Goal: Task Accomplishment & Management: Complete application form

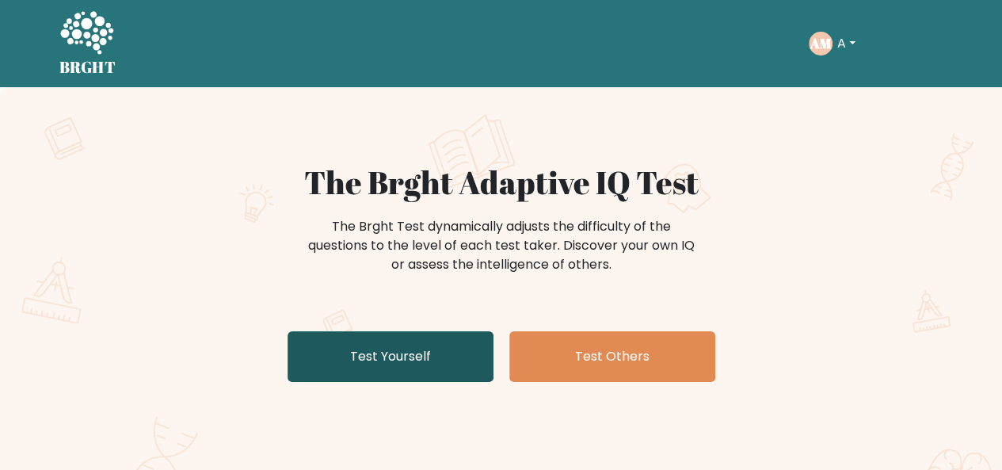
click at [339, 353] on link "Test Yourself" at bounding box center [391, 356] width 206 height 51
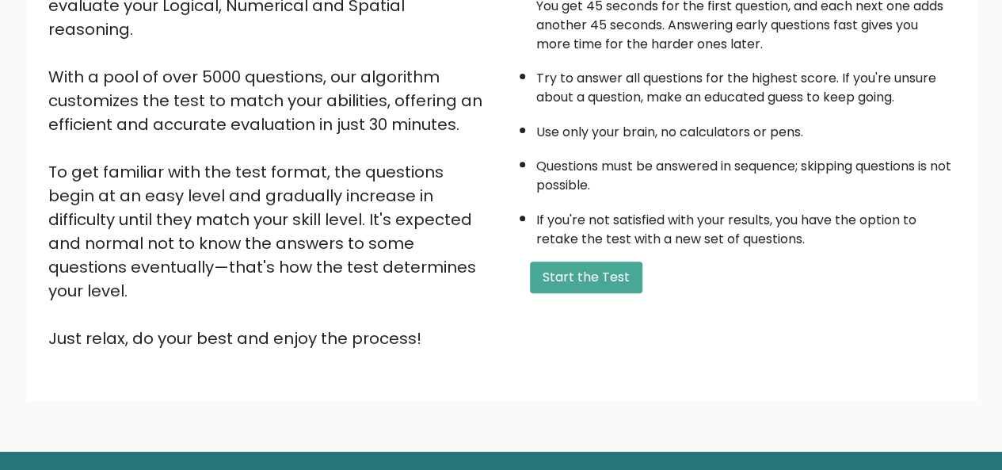
scroll to position [223, 0]
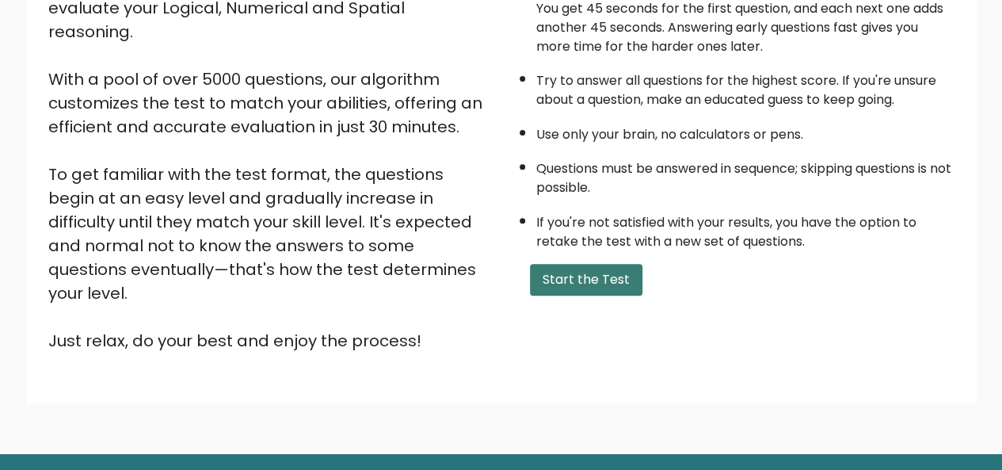
click at [578, 285] on button "Start the Test" at bounding box center [586, 280] width 113 height 32
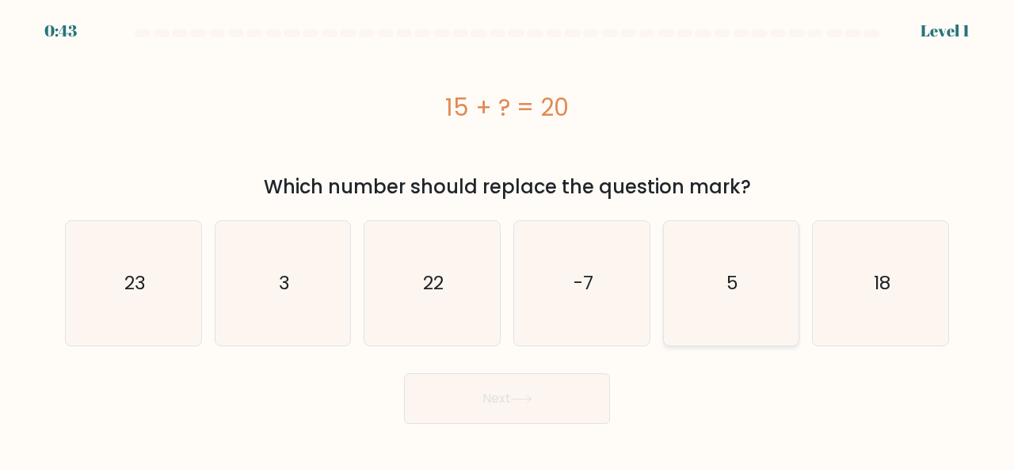
click at [682, 250] on icon "5" at bounding box center [731, 283] width 124 height 124
click at [508, 239] on input "e. 5" at bounding box center [507, 237] width 1 height 4
radio input "true"
click at [564, 379] on button "Next" at bounding box center [507, 398] width 206 height 51
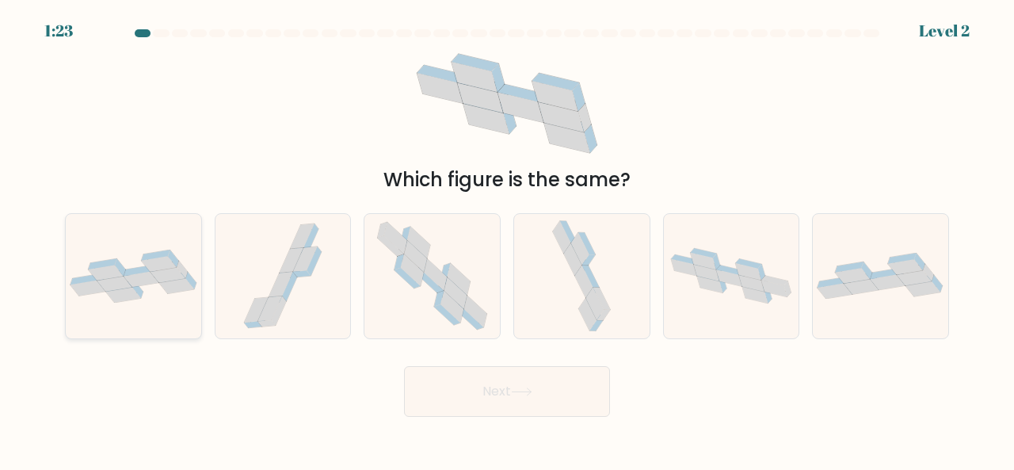
click at [162, 284] on icon at bounding box center [176, 285] width 35 height 15
click at [507, 239] on input "a." at bounding box center [507, 237] width 1 height 4
radio input "true"
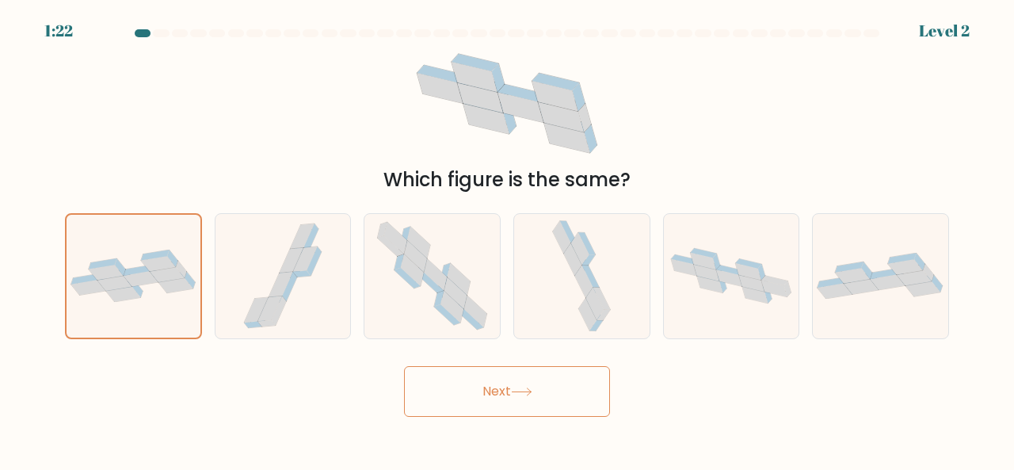
click at [512, 414] on button "Next" at bounding box center [507, 391] width 206 height 51
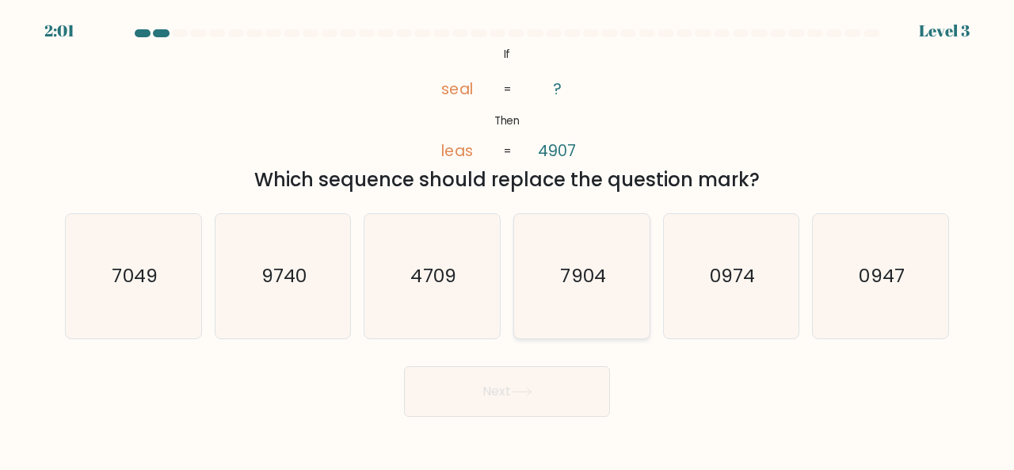
click at [560, 257] on icon "7904" at bounding box center [582, 276] width 124 height 124
click at [508, 239] on input "d. 7904" at bounding box center [507, 237] width 1 height 4
radio input "true"
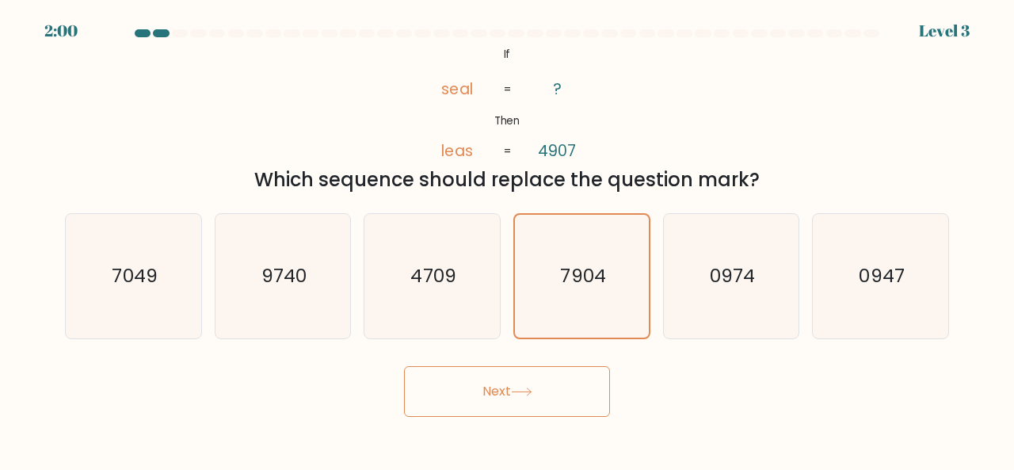
click at [556, 384] on button "Next" at bounding box center [507, 391] width 206 height 51
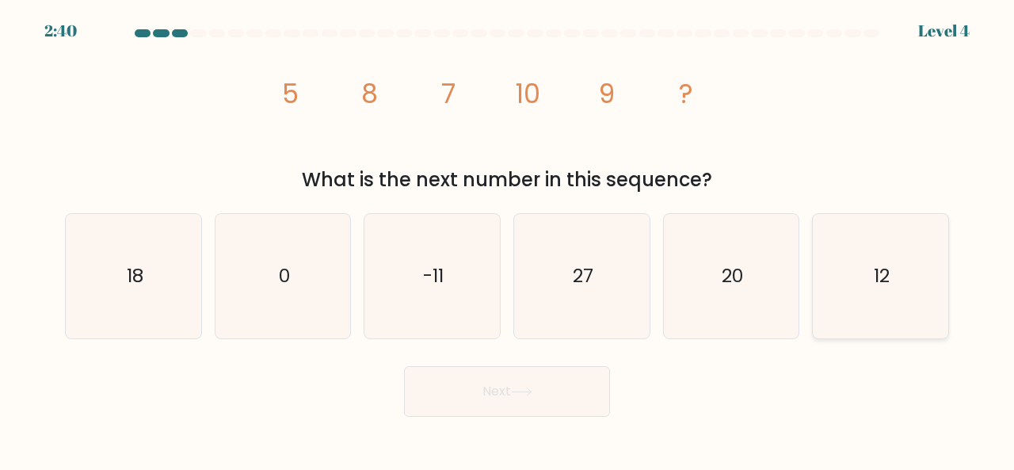
click at [924, 306] on icon "12" at bounding box center [880, 276] width 124 height 124
click at [508, 239] on input "f. 12" at bounding box center [507, 237] width 1 height 4
radio input "true"
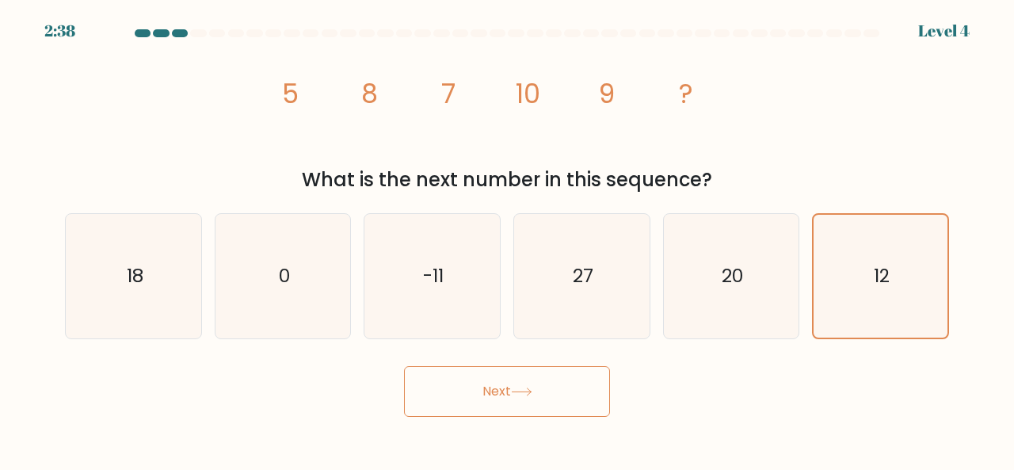
click at [525, 380] on button "Next" at bounding box center [507, 391] width 206 height 51
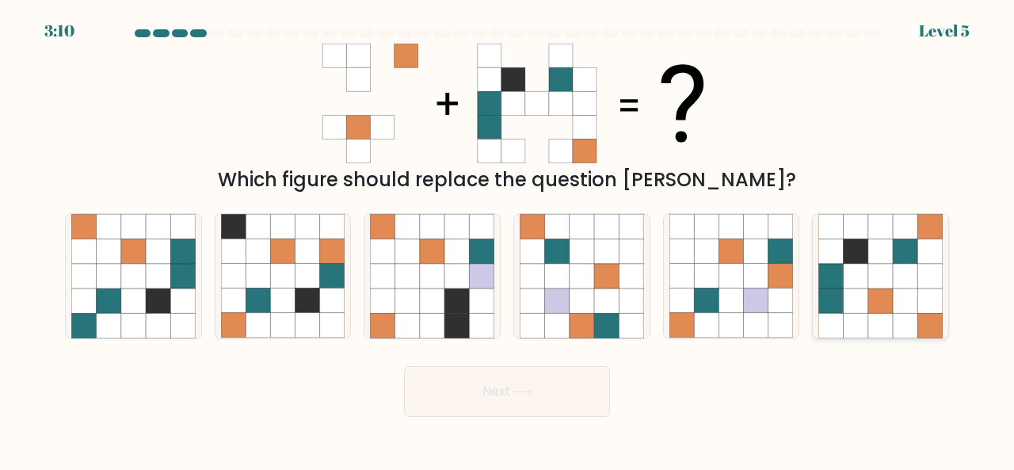
click at [880, 250] on icon at bounding box center [880, 250] width 25 height 25
click at [508, 239] on input "f." at bounding box center [507, 237] width 1 height 4
radio input "true"
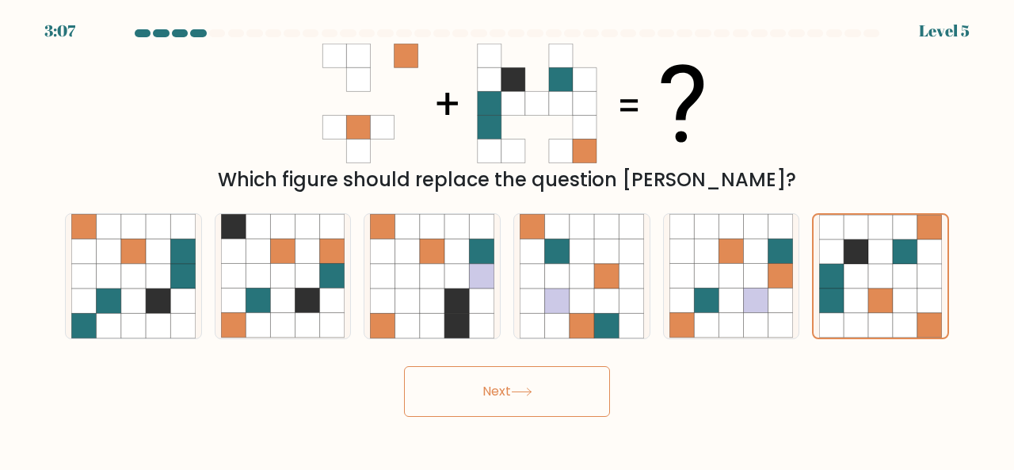
click at [555, 390] on button "Next" at bounding box center [507, 391] width 206 height 51
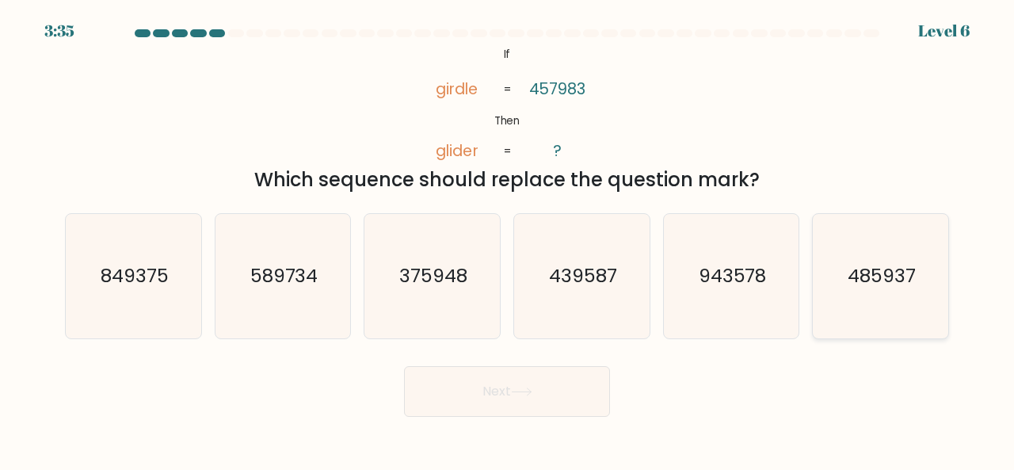
click at [837, 250] on icon "485937" at bounding box center [880, 276] width 124 height 124
click at [508, 239] on input "f. 485937" at bounding box center [507, 237] width 1 height 4
radio input "true"
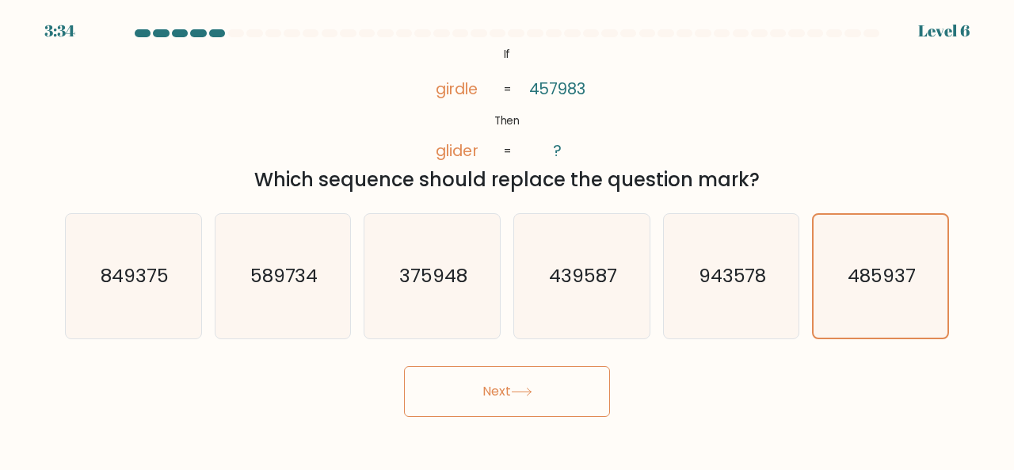
click at [585, 382] on button "Next" at bounding box center [507, 391] width 206 height 51
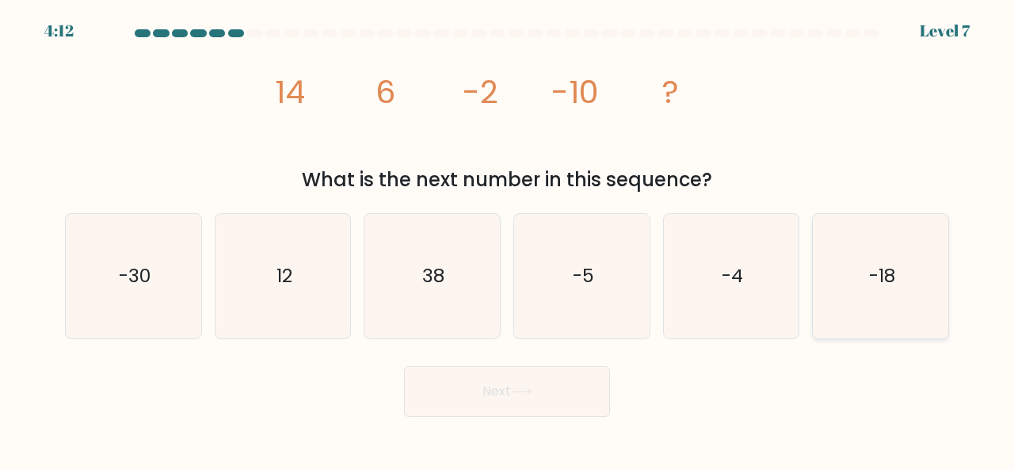
click at [881, 254] on icon "-18" at bounding box center [880, 276] width 124 height 124
click at [508, 239] on input "f. -18" at bounding box center [507, 237] width 1 height 4
radio input "true"
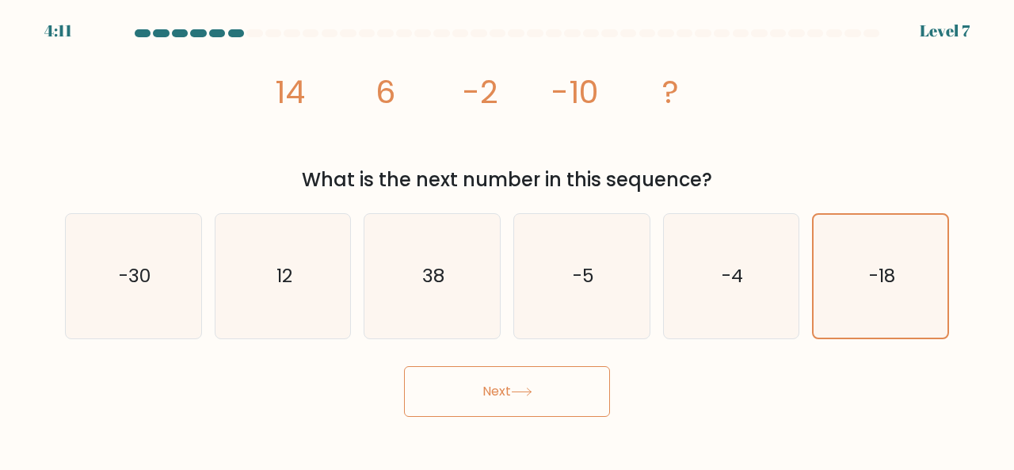
click at [540, 413] on button "Next" at bounding box center [507, 391] width 206 height 51
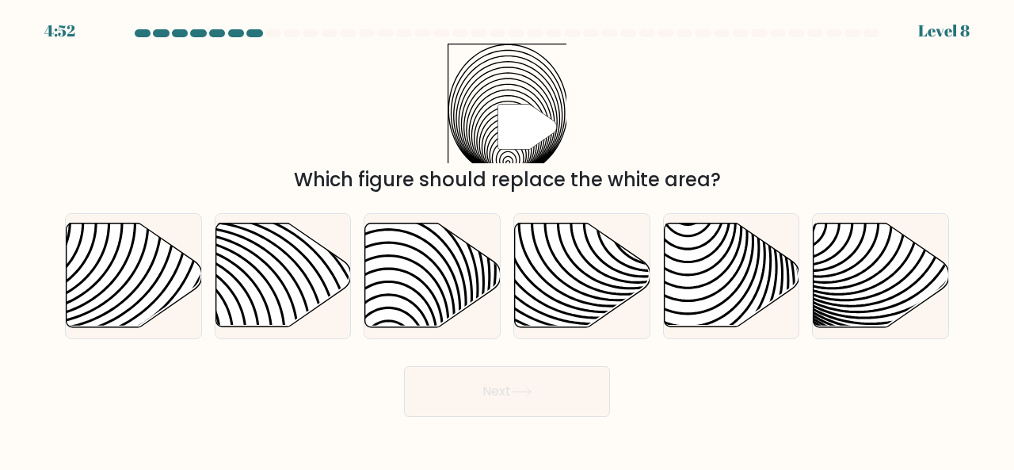
click at [406, 338] on form "a." at bounding box center [507, 222] width 1014 height 387
click at [415, 276] on icon at bounding box center [389, 222] width 273 height 273
click at [507, 239] on input "c." at bounding box center [507, 237] width 1 height 4
radio input "true"
click at [438, 407] on button "Next" at bounding box center [507, 391] width 206 height 51
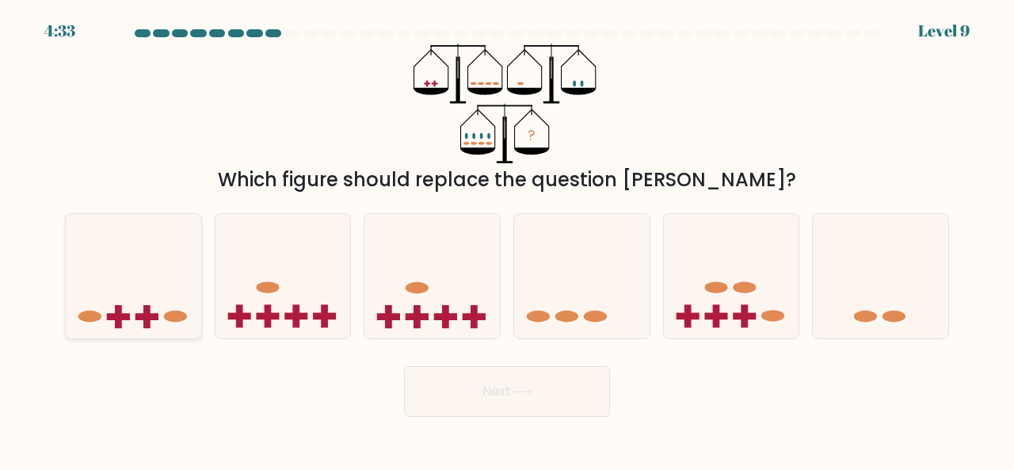
click at [189, 298] on icon at bounding box center [133, 275] width 135 height 112
click at [507, 239] on input "a." at bounding box center [507, 237] width 1 height 4
radio input "true"
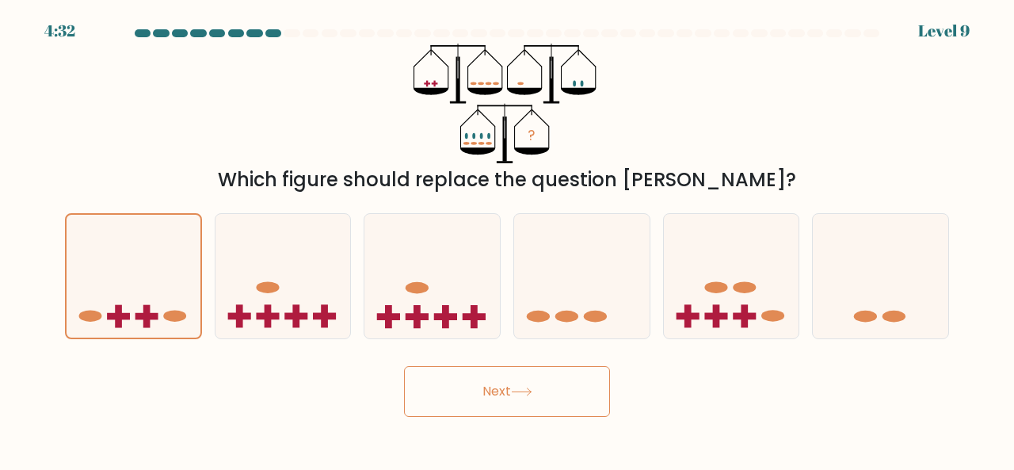
click at [509, 399] on button "Next" at bounding box center [507, 391] width 206 height 51
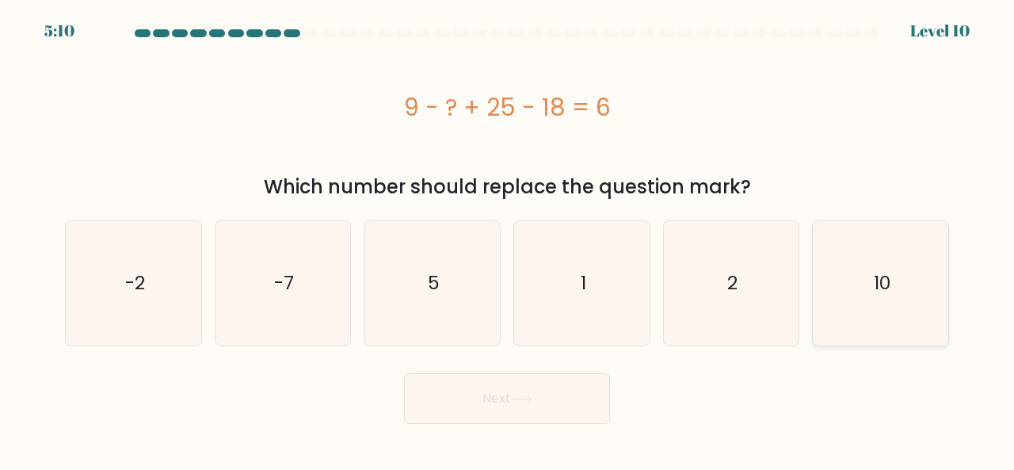
click at [835, 246] on icon "10" at bounding box center [880, 283] width 124 height 124
click at [508, 239] on input "f. 10" at bounding box center [507, 237] width 1 height 4
radio input "true"
click at [577, 392] on button "Next" at bounding box center [507, 398] width 206 height 51
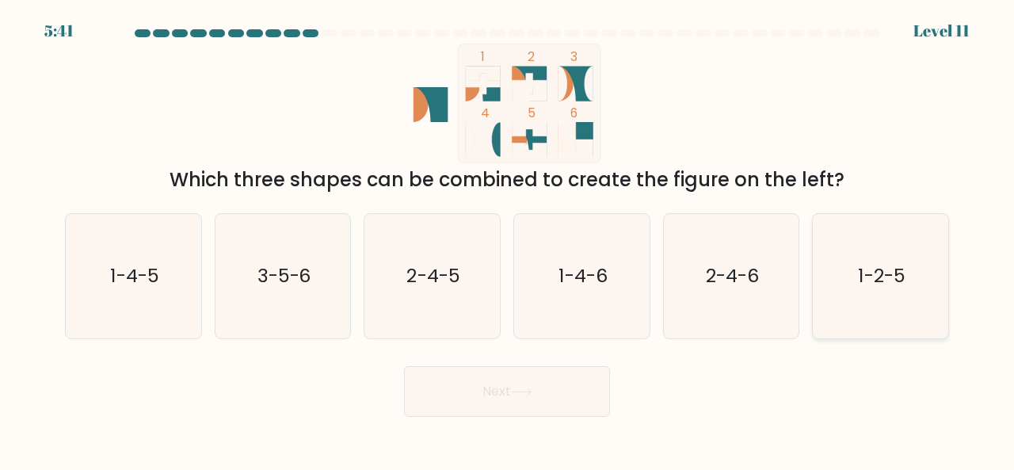
drag, startPoint x: 795, startPoint y: 228, endPoint x: 848, endPoint y: 231, distance: 52.3
click at [848, 231] on div "a. 1-4-5 b. 3-5-6 c. 2-4-5 d. 1-4-6" at bounding box center [507, 269] width 897 height 139
click at [848, 231] on icon "1-2-5" at bounding box center [880, 276] width 124 height 124
click at [508, 235] on input "f. 1-2-5" at bounding box center [507, 237] width 1 height 4
radio input "true"
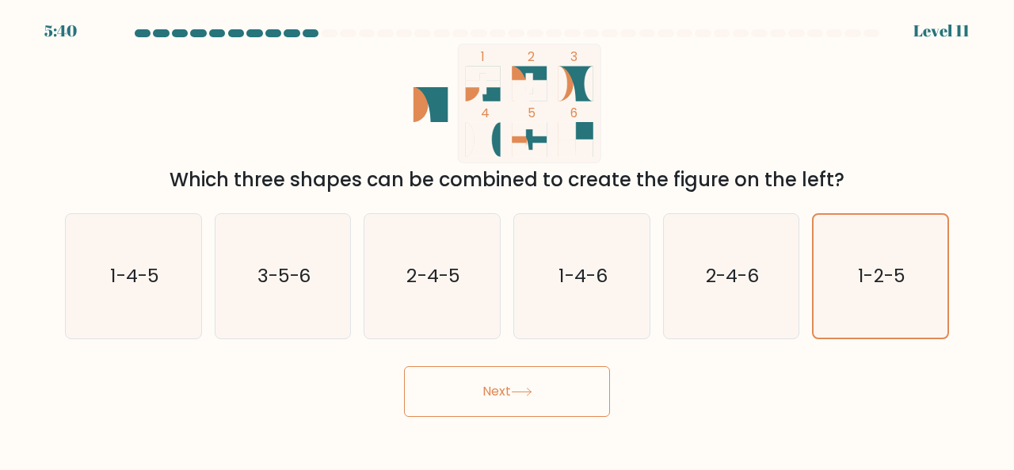
click at [529, 405] on button "Next" at bounding box center [507, 391] width 206 height 51
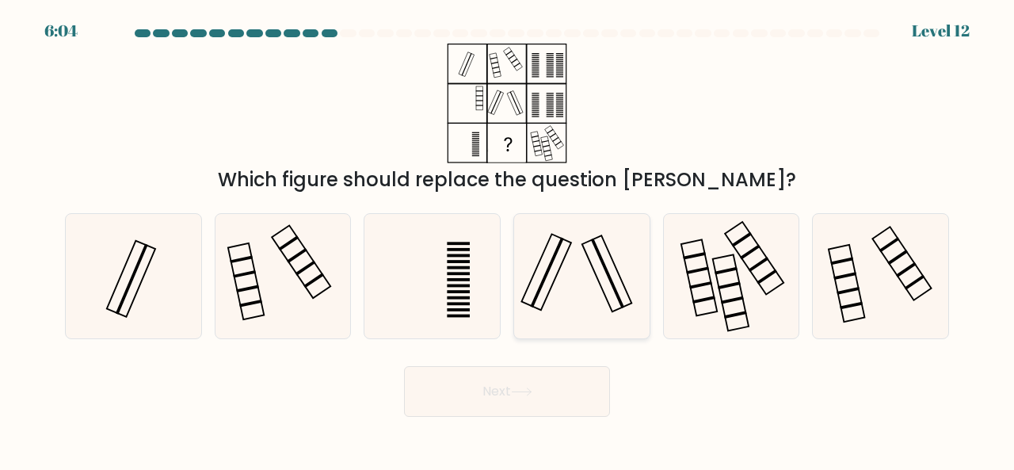
click at [613, 246] on icon at bounding box center [582, 276] width 124 height 124
click at [508, 239] on input "d." at bounding box center [507, 237] width 1 height 4
radio input "true"
click at [528, 380] on button "Next" at bounding box center [507, 391] width 206 height 51
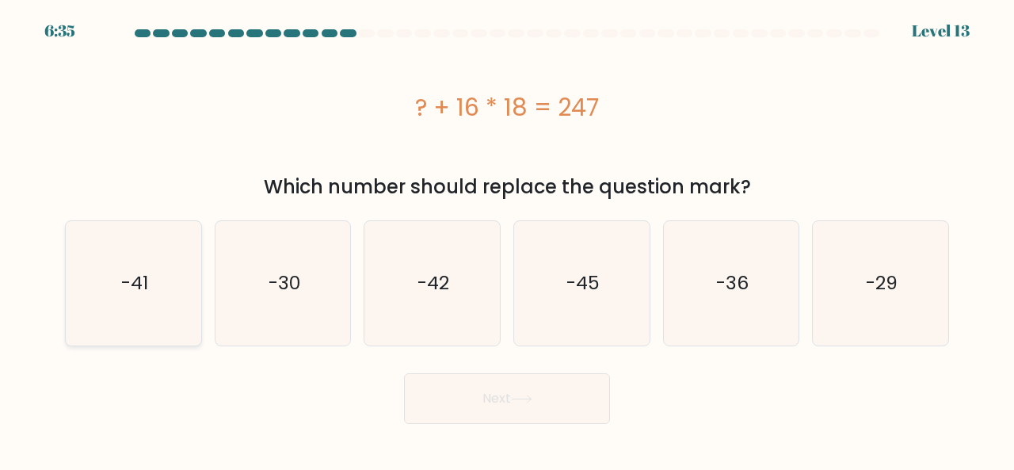
click at [165, 254] on icon "-41" at bounding box center [133, 283] width 124 height 124
click at [507, 239] on input "a. -41" at bounding box center [507, 237] width 1 height 4
radio input "true"
click at [467, 406] on button "Next" at bounding box center [507, 398] width 206 height 51
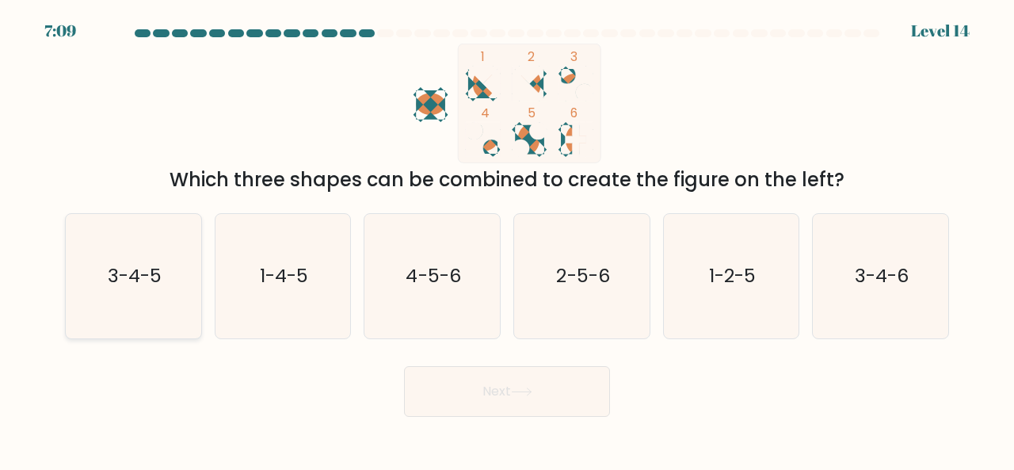
click at [170, 259] on icon "3-4-5" at bounding box center [133, 276] width 124 height 124
click at [507, 239] on input "a. 3-4-5" at bounding box center [507, 237] width 1 height 4
radio input "true"
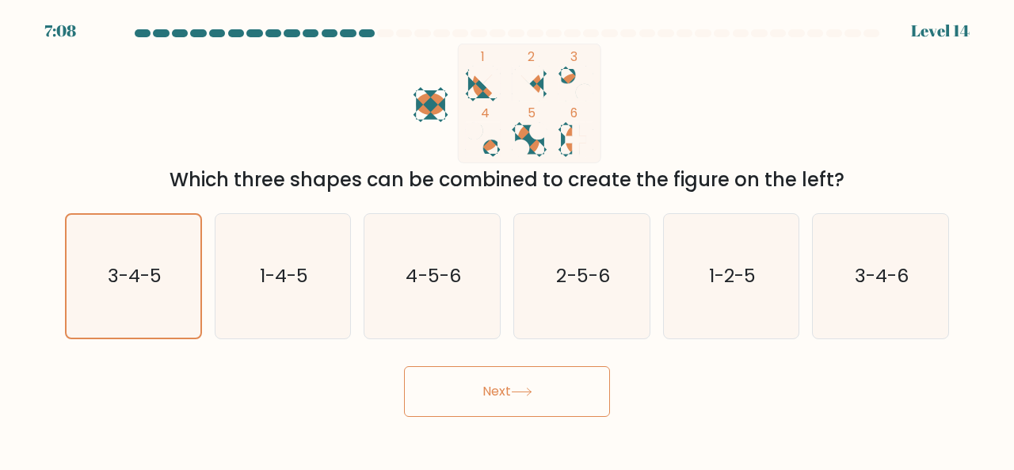
click at [463, 387] on button "Next" at bounding box center [507, 391] width 206 height 51
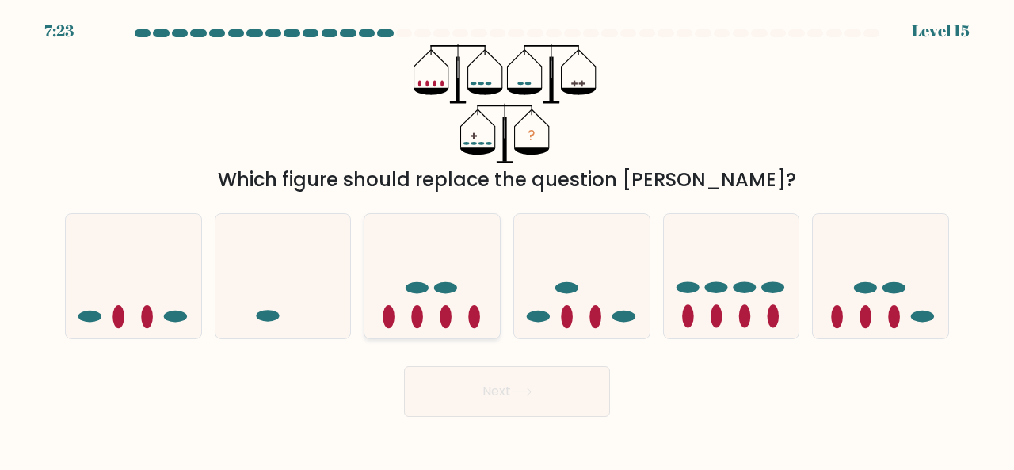
click at [463, 269] on icon at bounding box center [431, 275] width 135 height 112
click at [507, 239] on input "c." at bounding box center [507, 237] width 1 height 4
radio input "true"
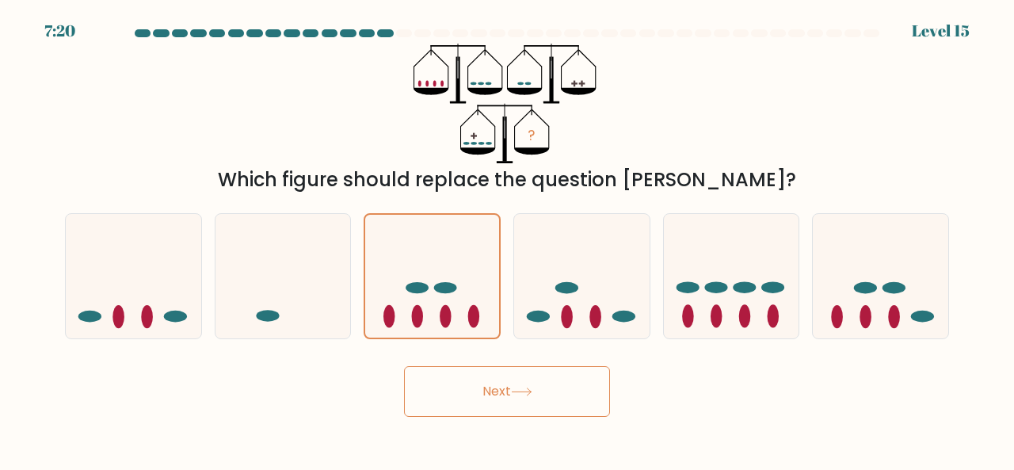
click at [493, 368] on button "Next" at bounding box center [507, 391] width 206 height 51
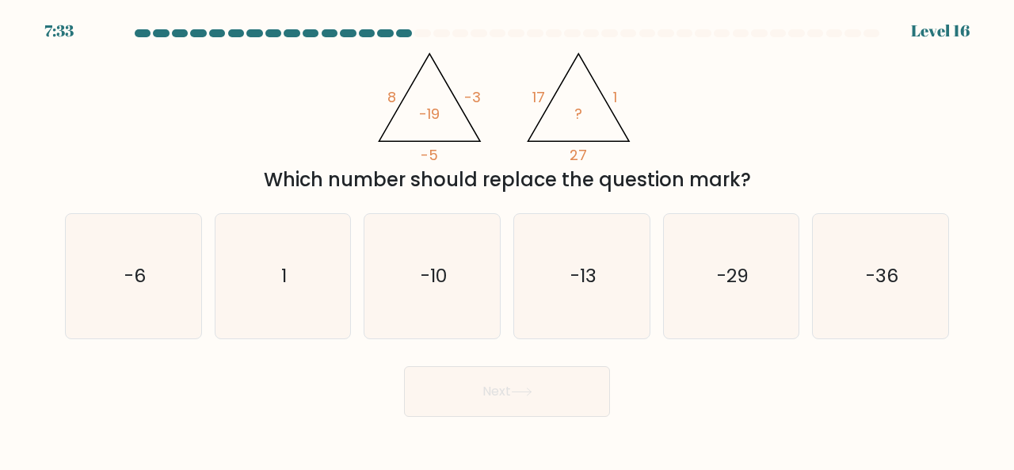
click at [358, 289] on div "c. -10" at bounding box center [432, 276] width 150 height 126
click at [399, 269] on icon "-10" at bounding box center [432, 276] width 124 height 124
click at [507, 239] on input "c. -10" at bounding box center [507, 237] width 1 height 4
radio input "true"
click at [445, 394] on button "Next" at bounding box center [507, 391] width 206 height 51
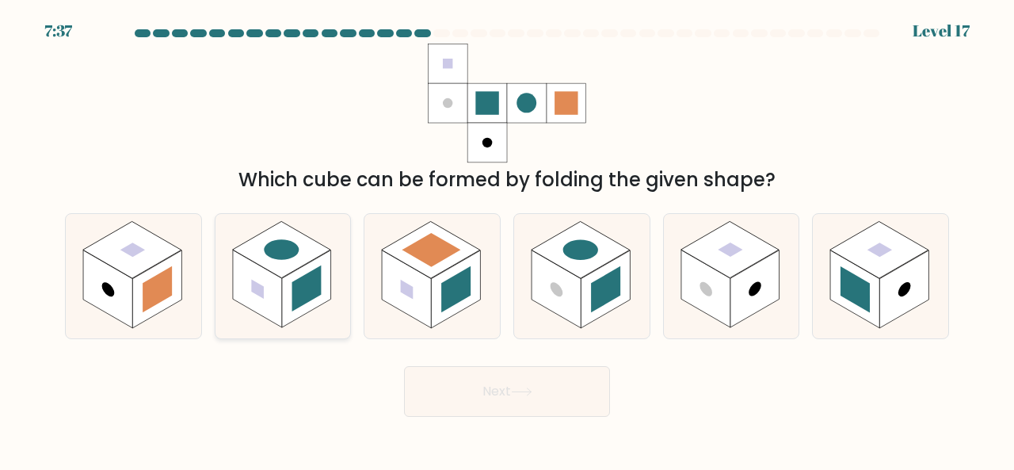
click at [318, 259] on rect at bounding box center [306, 289] width 49 height 78
click at [507, 239] on input "b." at bounding box center [507, 237] width 1 height 4
radio input "true"
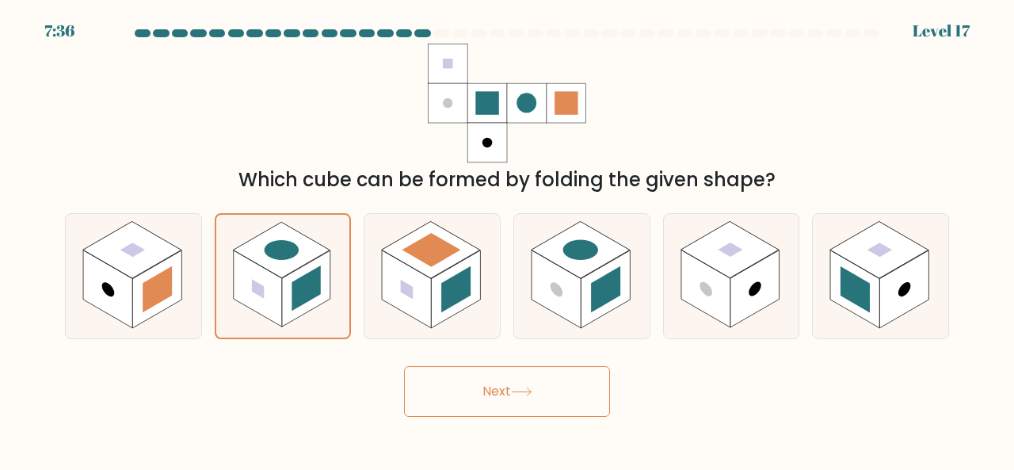
click at [509, 381] on button "Next" at bounding box center [507, 391] width 206 height 51
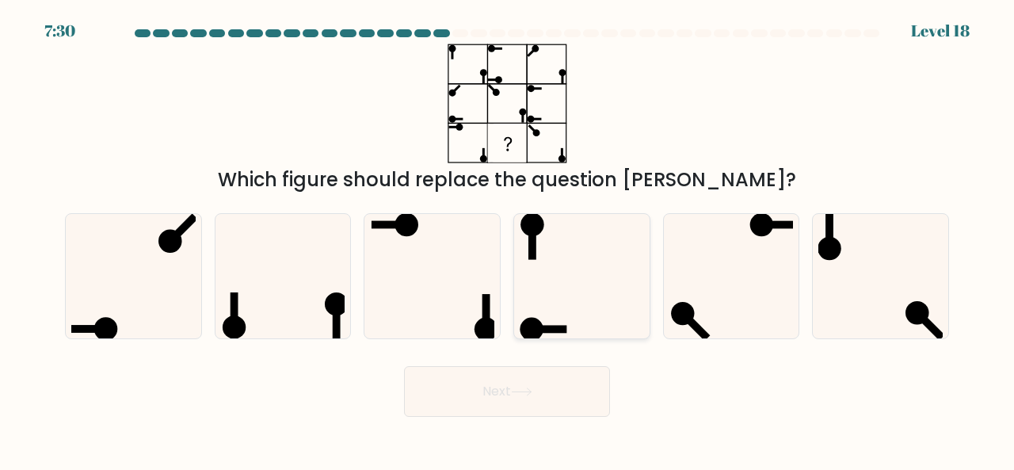
click at [561, 229] on icon at bounding box center [582, 276] width 124 height 124
click at [508, 235] on input "d." at bounding box center [507, 237] width 1 height 4
radio input "true"
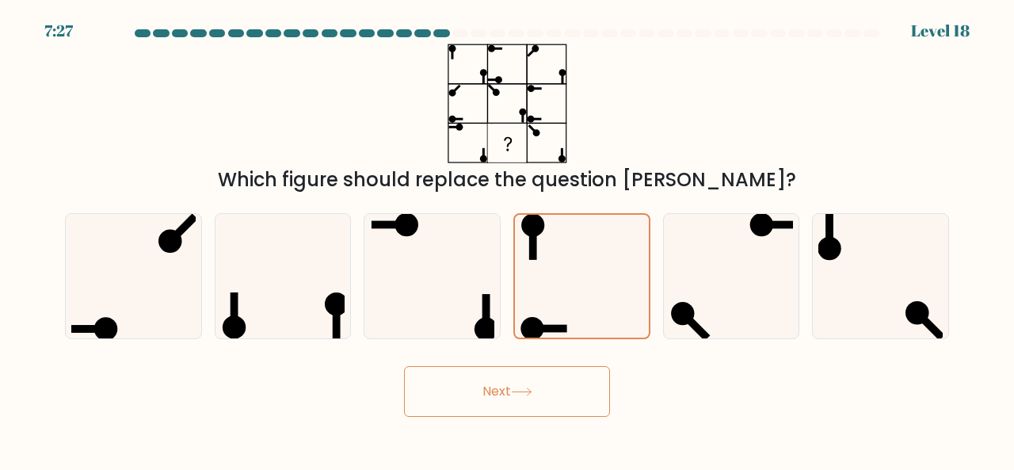
click at [490, 395] on button "Next" at bounding box center [507, 391] width 206 height 51
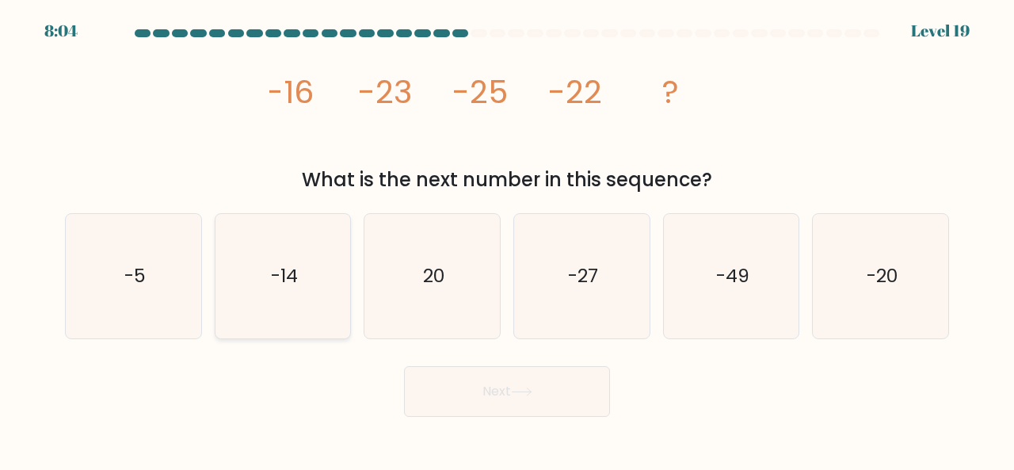
click at [318, 292] on icon "-14" at bounding box center [283, 276] width 124 height 124
click at [507, 239] on input "b. -14" at bounding box center [507, 237] width 1 height 4
radio input "true"
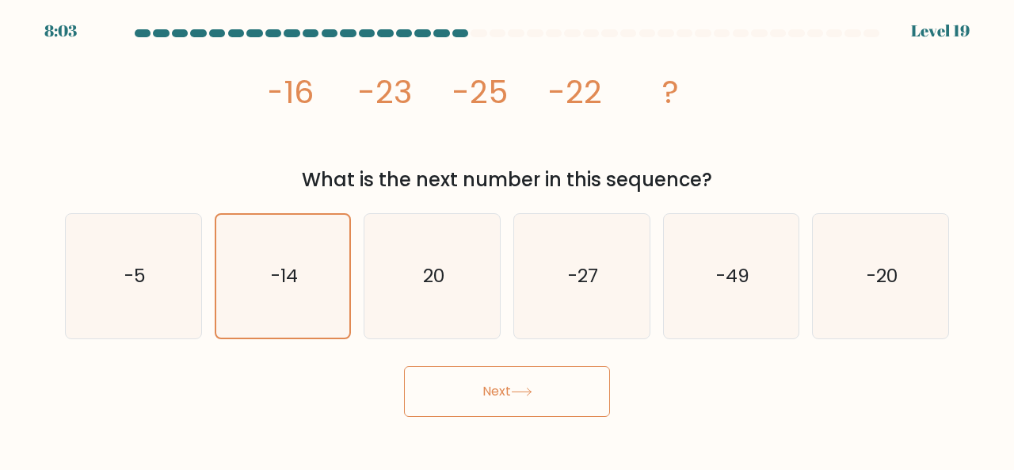
click at [456, 375] on button "Next" at bounding box center [507, 391] width 206 height 51
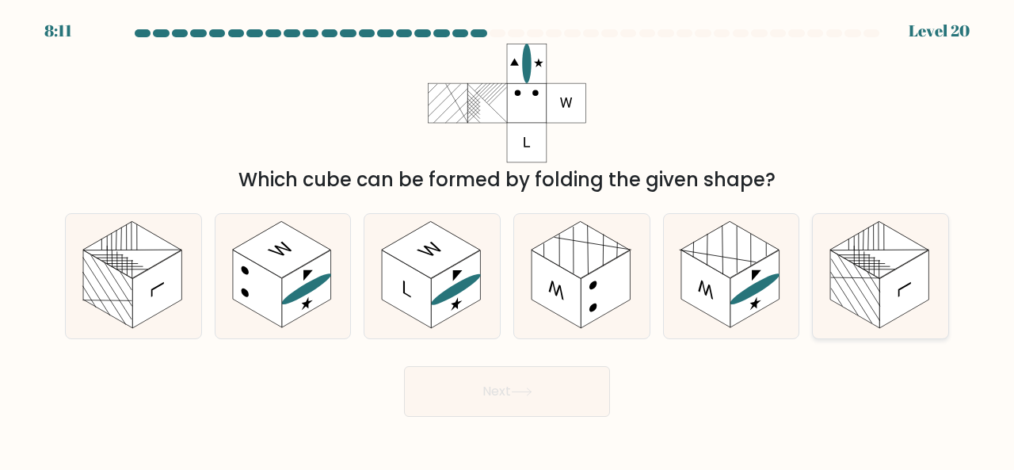
click at [884, 289] on rect at bounding box center [903, 289] width 49 height 78
click at [508, 239] on input "f." at bounding box center [507, 237] width 1 height 4
radio input "true"
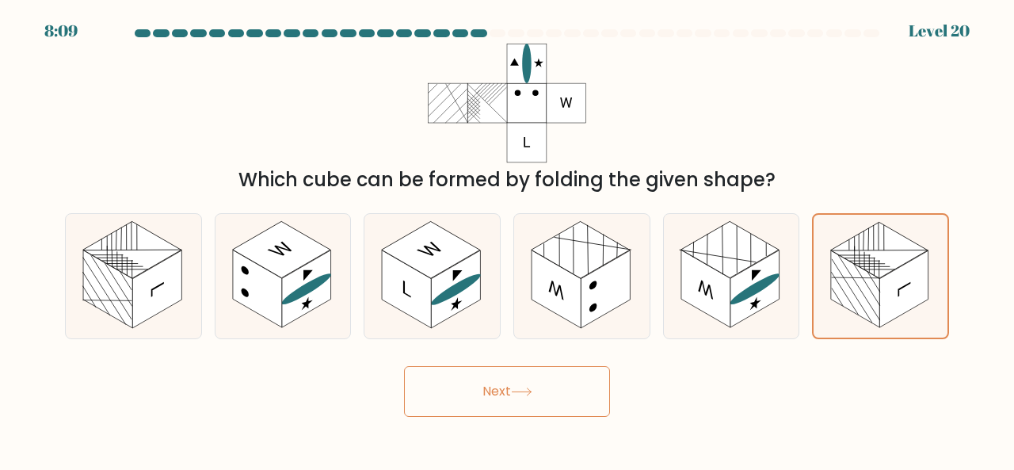
click at [585, 385] on button "Next" at bounding box center [507, 391] width 206 height 51
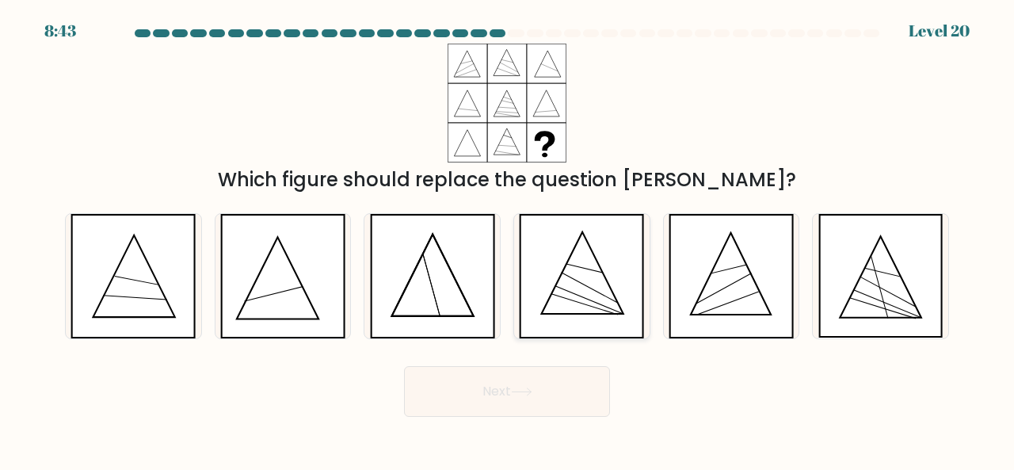
click at [579, 266] on icon at bounding box center [585, 268] width 36 height 9
click at [508, 239] on input "d." at bounding box center [507, 237] width 1 height 4
radio input "true"
click at [567, 399] on button "Next" at bounding box center [507, 391] width 206 height 51
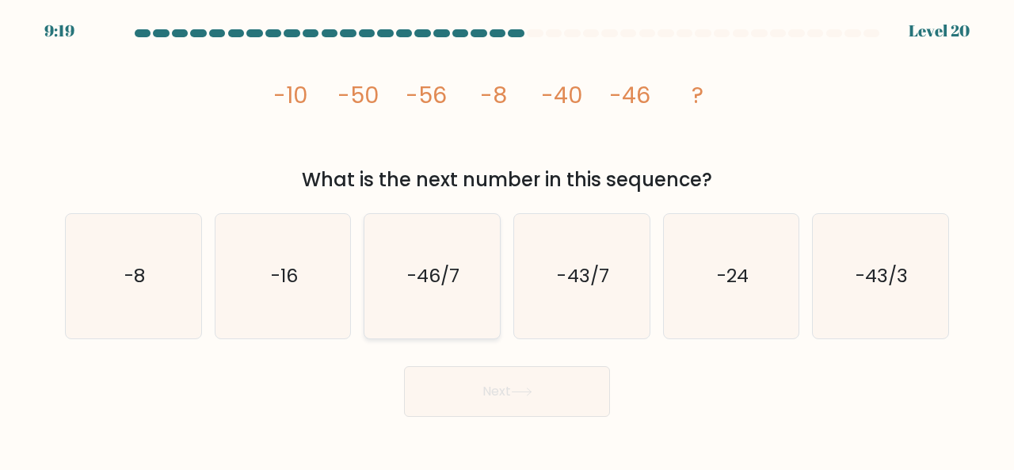
click at [412, 254] on icon "-46/7" at bounding box center [432, 276] width 124 height 124
click at [507, 239] on input "c. -46/7" at bounding box center [507, 237] width 1 height 4
radio input "true"
click at [458, 383] on button "Next" at bounding box center [507, 391] width 206 height 51
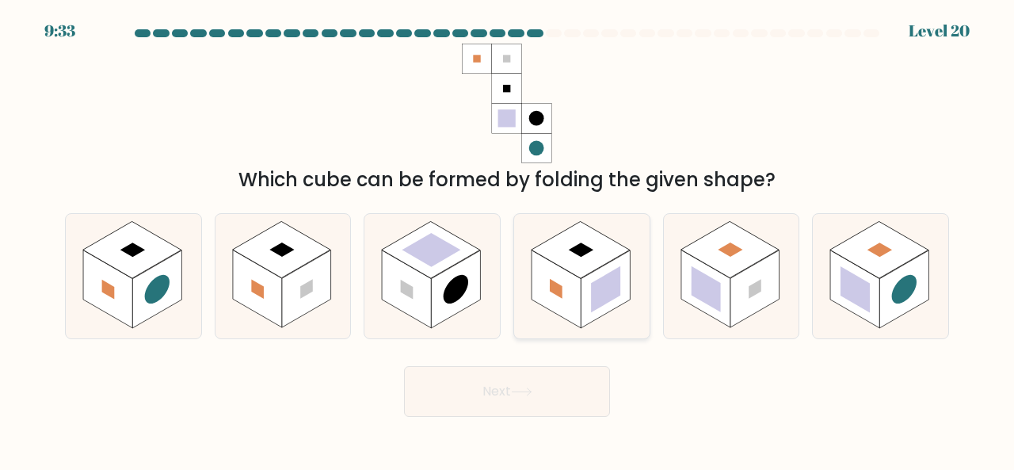
click at [606, 319] on icon at bounding box center [581, 276] width 135 height 124
click at [508, 239] on input "d." at bounding box center [507, 237] width 1 height 4
radio input "true"
click at [540, 414] on button "Next" at bounding box center [507, 391] width 206 height 51
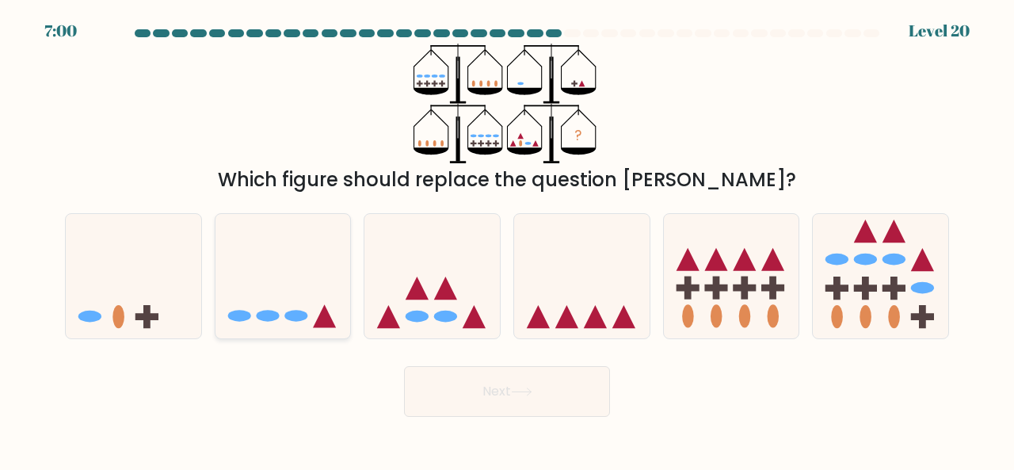
click at [318, 312] on icon at bounding box center [282, 275] width 135 height 112
click at [507, 239] on input "b." at bounding box center [507, 237] width 1 height 4
radio input "true"
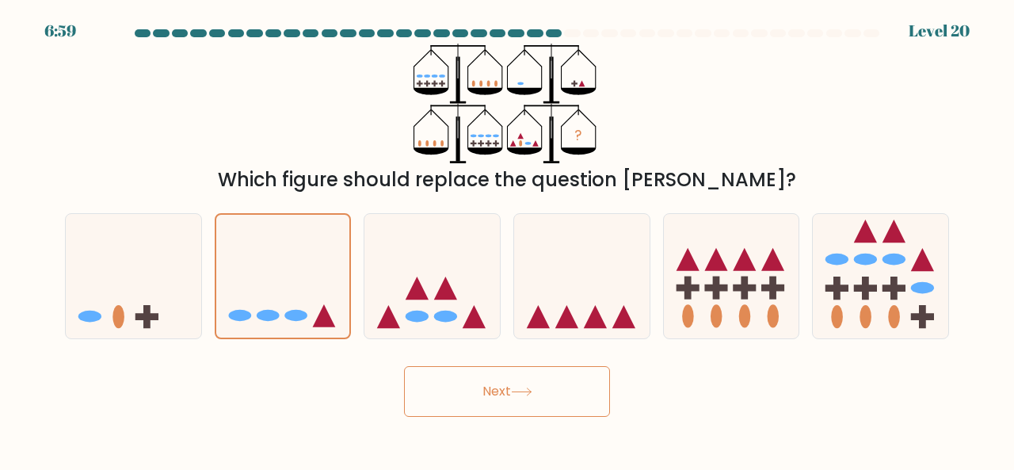
click at [408, 375] on button "Next" at bounding box center [507, 391] width 206 height 51
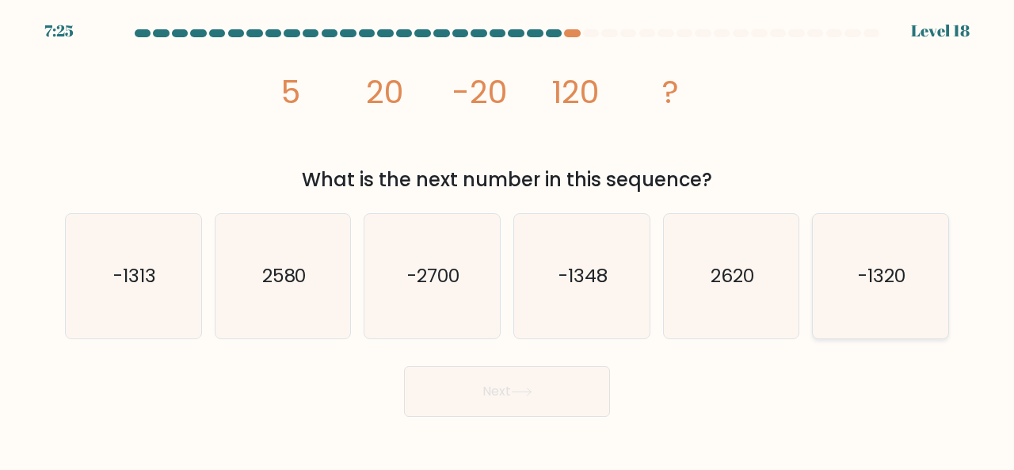
click at [906, 245] on icon "-1320" at bounding box center [880, 276] width 124 height 124
click at [508, 239] on input "f. -1320" at bounding box center [507, 237] width 1 height 4
radio input "true"
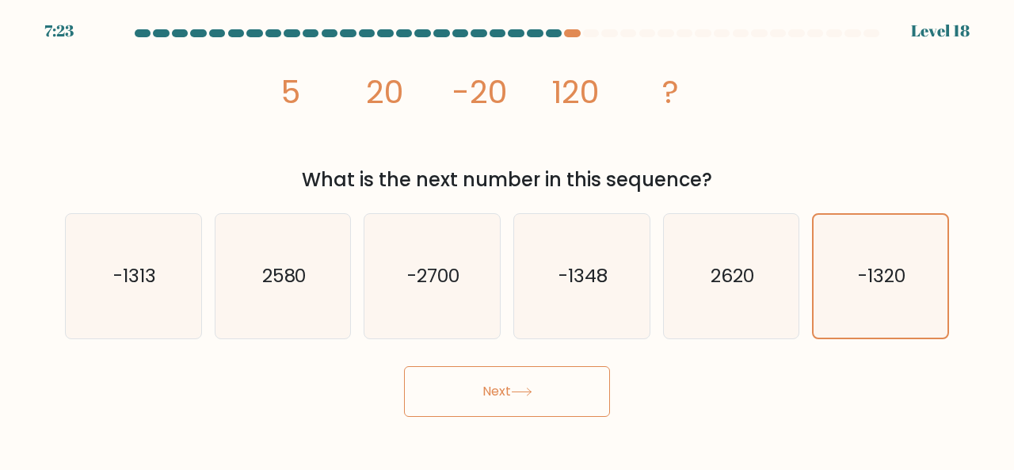
click at [571, 368] on button "Next" at bounding box center [507, 391] width 206 height 51
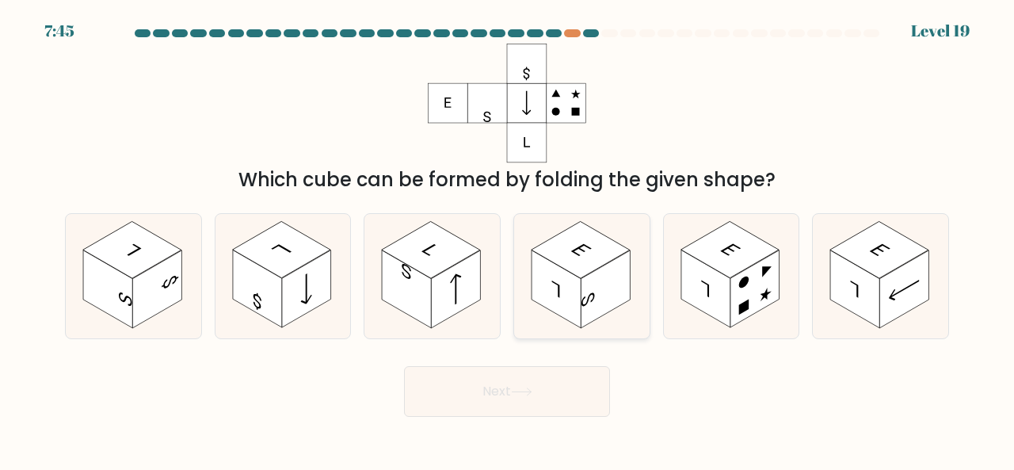
click at [602, 239] on rect at bounding box center [581, 249] width 98 height 57
click at [508, 239] on input "d." at bounding box center [507, 237] width 1 height 4
radio input "true"
click at [571, 377] on button "Next" at bounding box center [507, 391] width 206 height 51
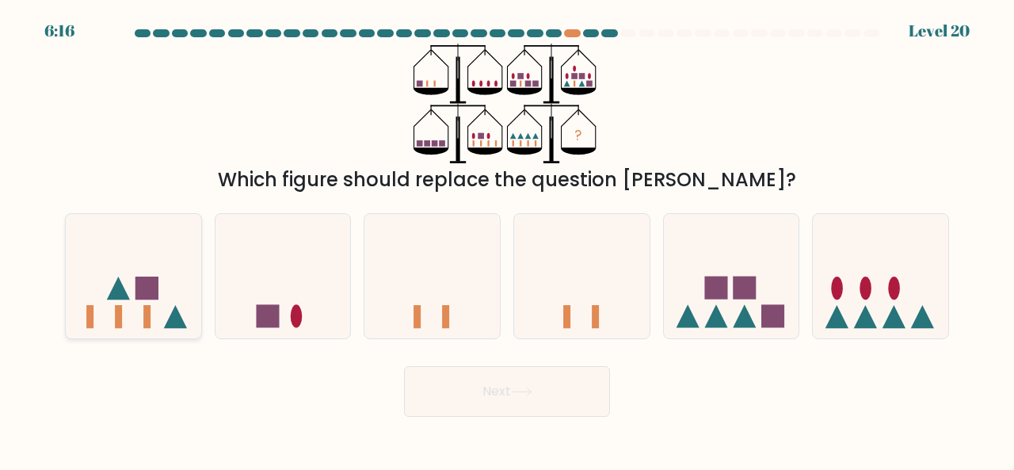
click at [152, 265] on icon at bounding box center [133, 275] width 135 height 112
click at [507, 239] on input "a." at bounding box center [507, 237] width 1 height 4
radio input "true"
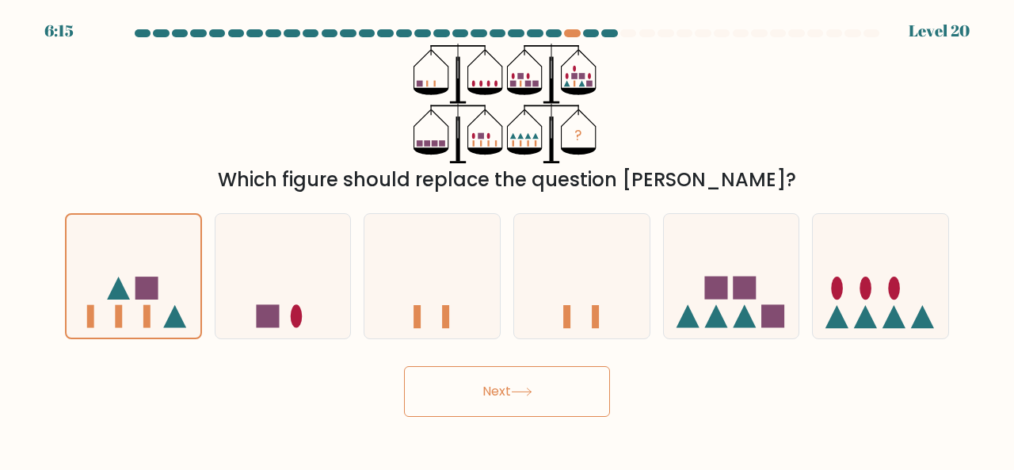
click at [466, 393] on button "Next" at bounding box center [507, 391] width 206 height 51
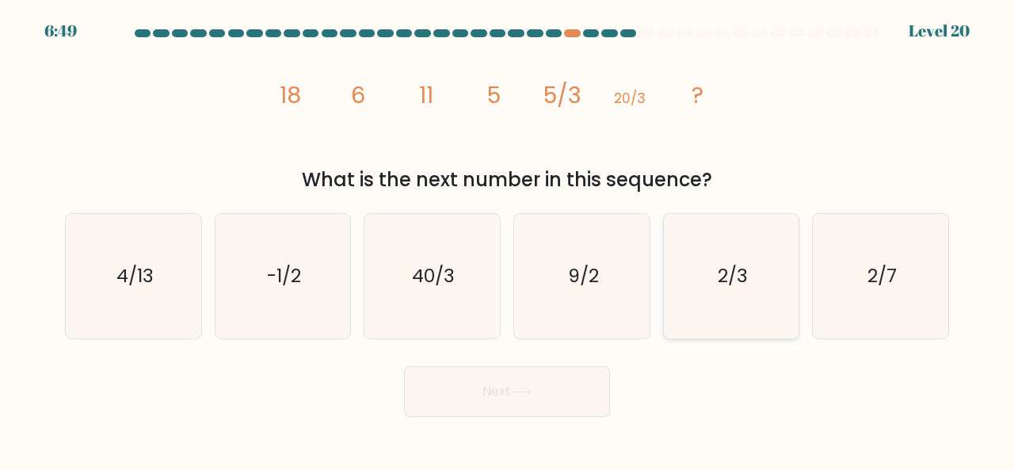
click at [692, 291] on icon "2/3" at bounding box center [731, 276] width 124 height 124
click at [508, 239] on input "e. 2/3" at bounding box center [507, 237] width 1 height 4
radio input "true"
click at [542, 418] on body "6:48 Level 20" at bounding box center [507, 235] width 1014 height 470
click at [604, 385] on button "Next" at bounding box center [507, 391] width 206 height 51
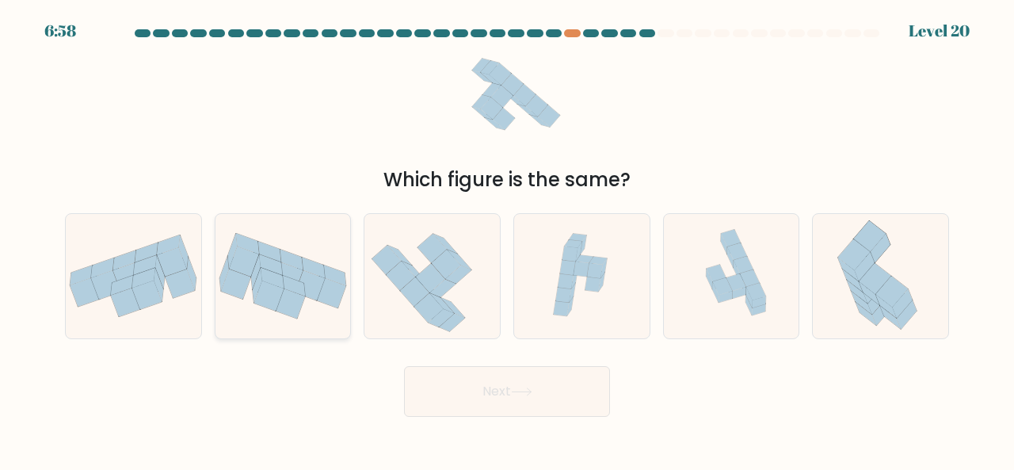
click at [246, 262] on icon at bounding box center [244, 261] width 30 height 30
click at [507, 239] on input "b." at bounding box center [507, 237] width 1 height 4
radio input "true"
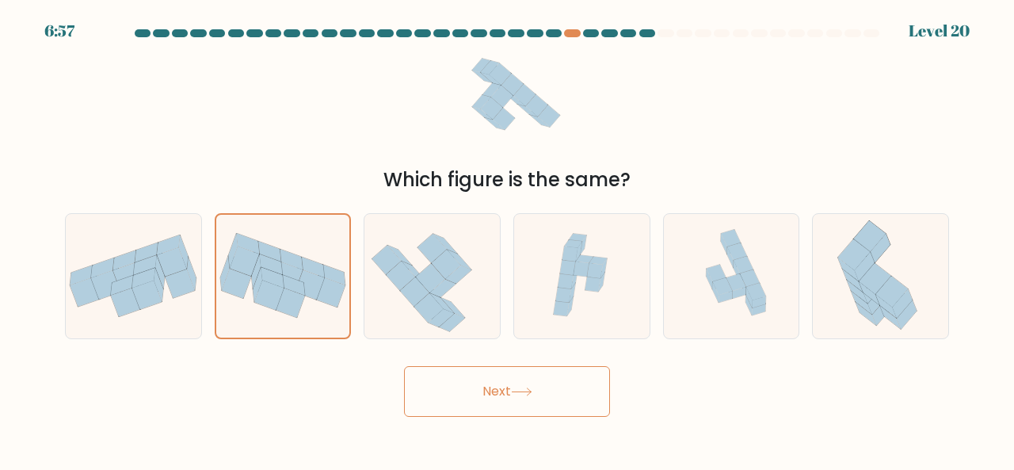
click at [529, 383] on button "Next" at bounding box center [507, 391] width 206 height 51
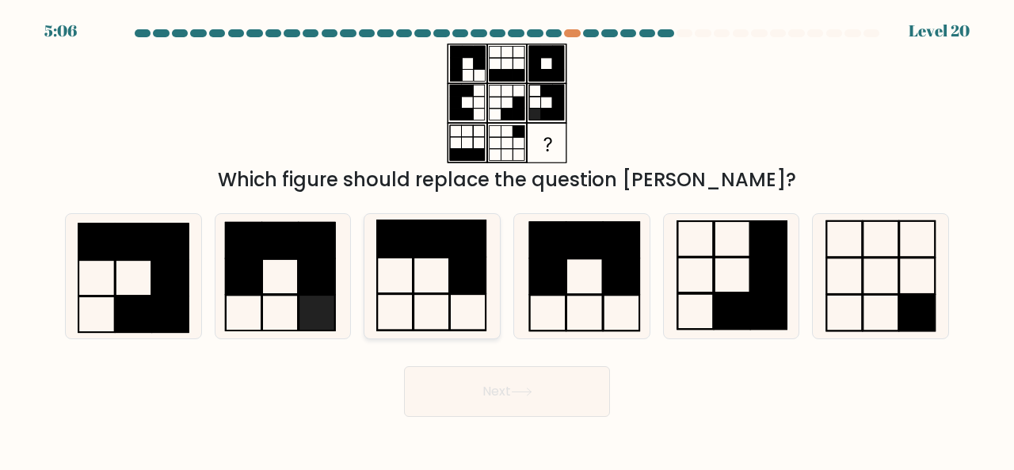
click at [383, 254] on rect at bounding box center [395, 238] width 36 height 36
click at [507, 239] on input "c." at bounding box center [507, 237] width 1 height 4
radio input "true"
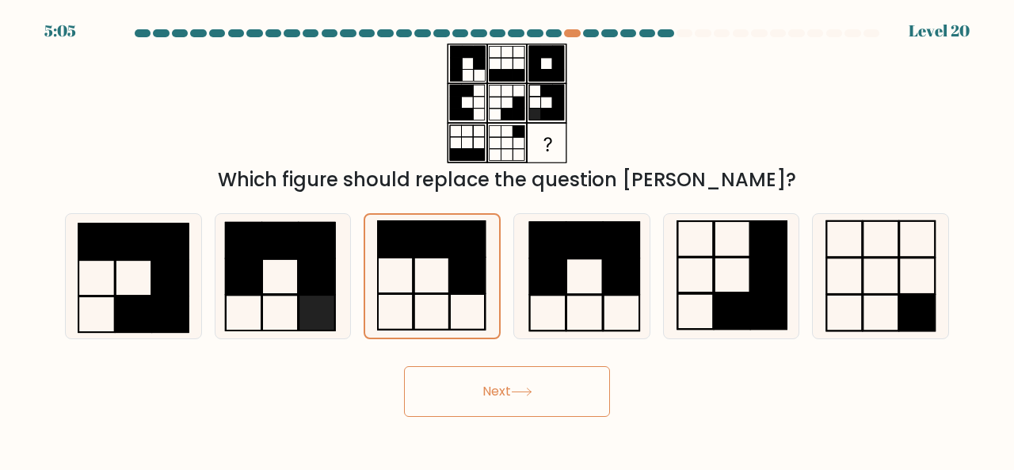
click at [496, 399] on button "Next" at bounding box center [507, 391] width 206 height 51
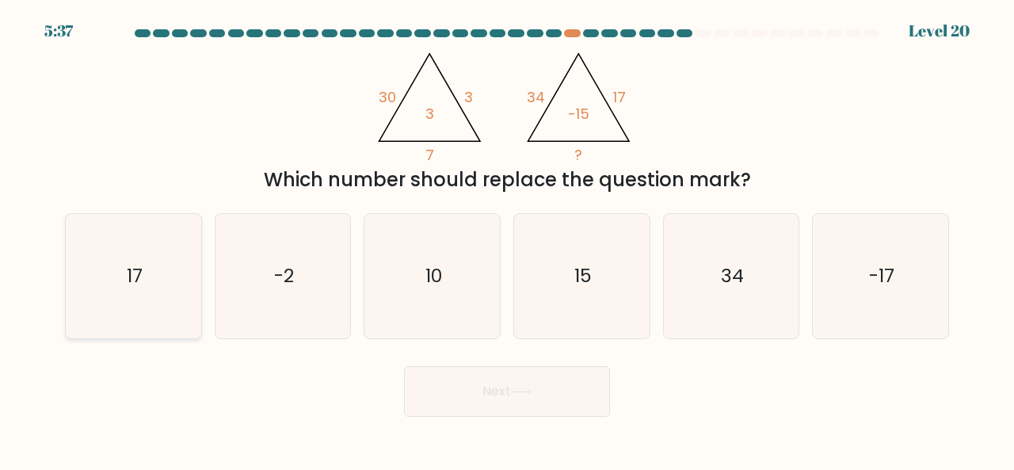
click at [140, 236] on icon "17" at bounding box center [133, 276] width 124 height 124
click at [507, 236] on input "a. 17" at bounding box center [507, 237] width 1 height 4
radio input "true"
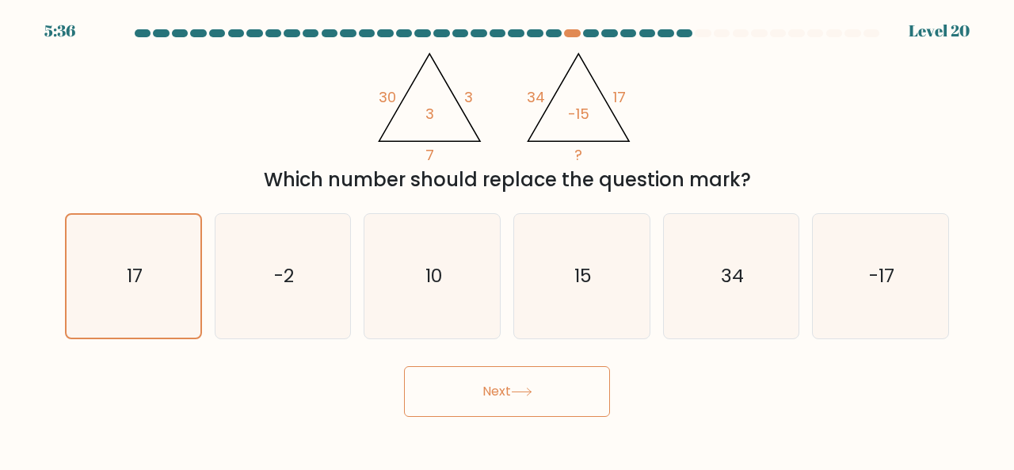
click at [422, 379] on button "Next" at bounding box center [507, 391] width 206 height 51
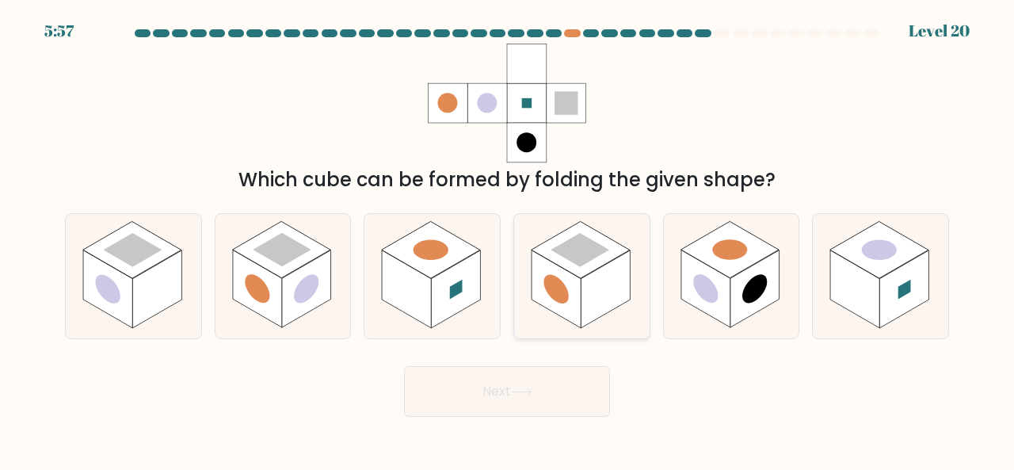
click at [606, 231] on icon at bounding box center [581, 276] width 135 height 124
click at [508, 235] on input "d." at bounding box center [507, 237] width 1 height 4
radio input "true"
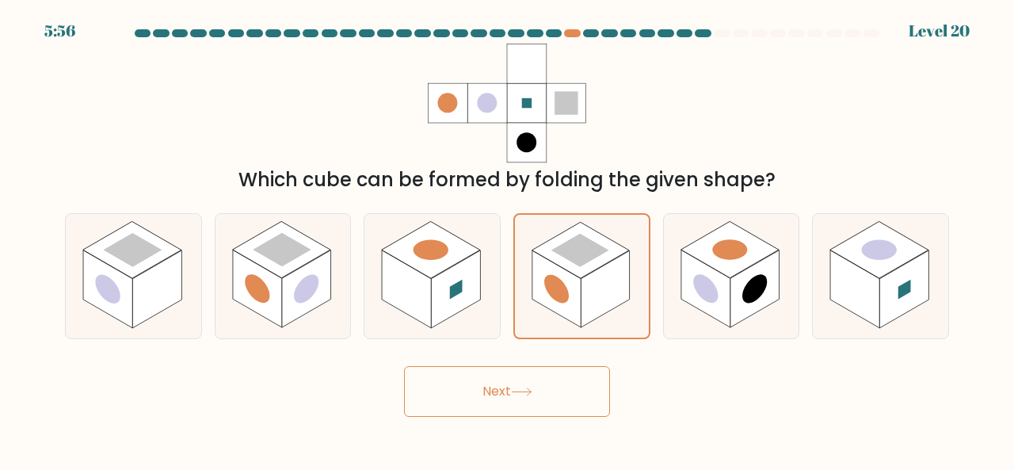
click at [563, 376] on button "Next" at bounding box center [507, 391] width 206 height 51
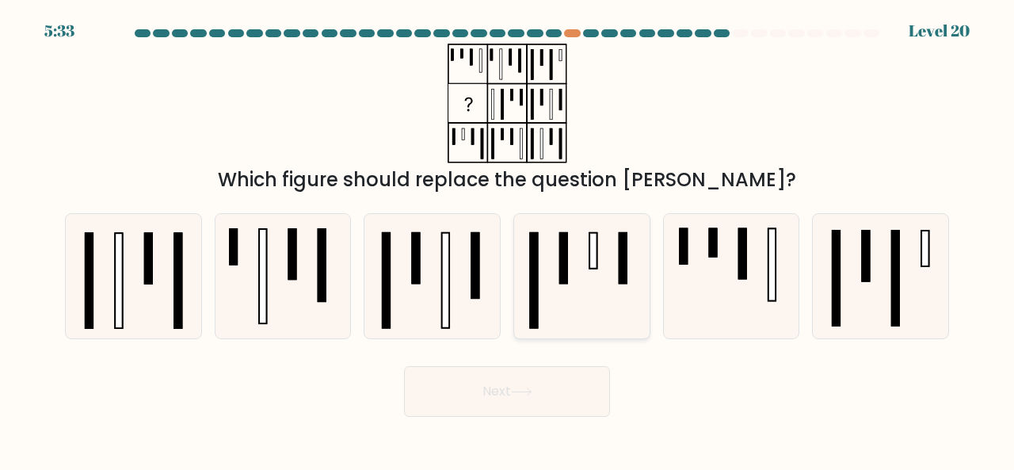
click at [577, 234] on icon at bounding box center [582, 276] width 124 height 124
click at [508, 235] on input "d." at bounding box center [507, 237] width 1 height 4
radio input "true"
click at [556, 356] on form at bounding box center [507, 222] width 1014 height 387
click at [563, 369] on button "Next" at bounding box center [507, 391] width 206 height 51
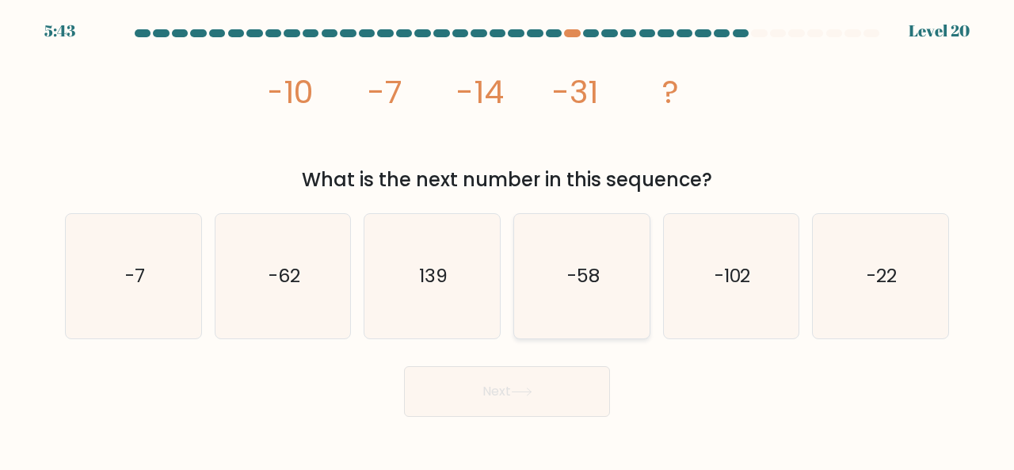
click at [540, 231] on icon "-58" at bounding box center [582, 276] width 124 height 124
click at [508, 235] on input "d. -58" at bounding box center [507, 237] width 1 height 4
radio input "true"
click at [538, 378] on button "Next" at bounding box center [507, 391] width 206 height 51
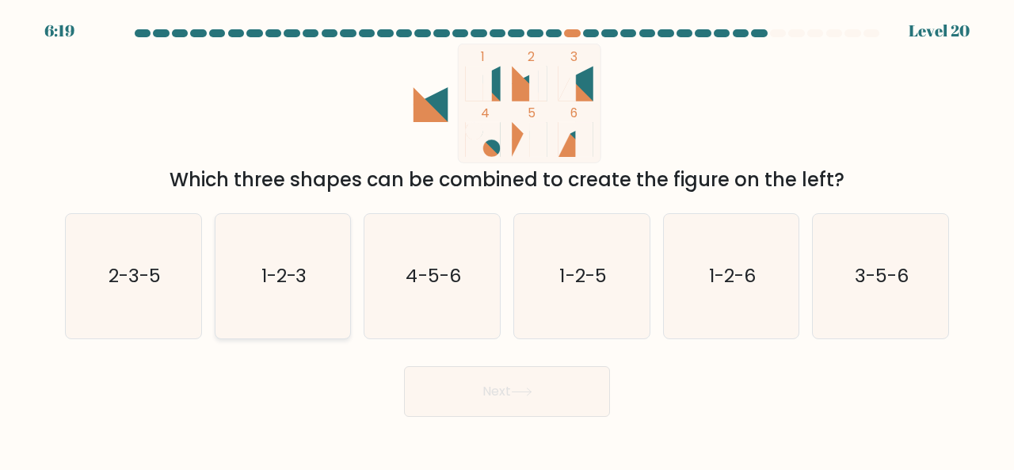
click at [298, 261] on icon "1-2-3" at bounding box center [283, 276] width 124 height 124
click at [507, 239] on input "b. 1-2-3" at bounding box center [507, 237] width 1 height 4
radio input "true"
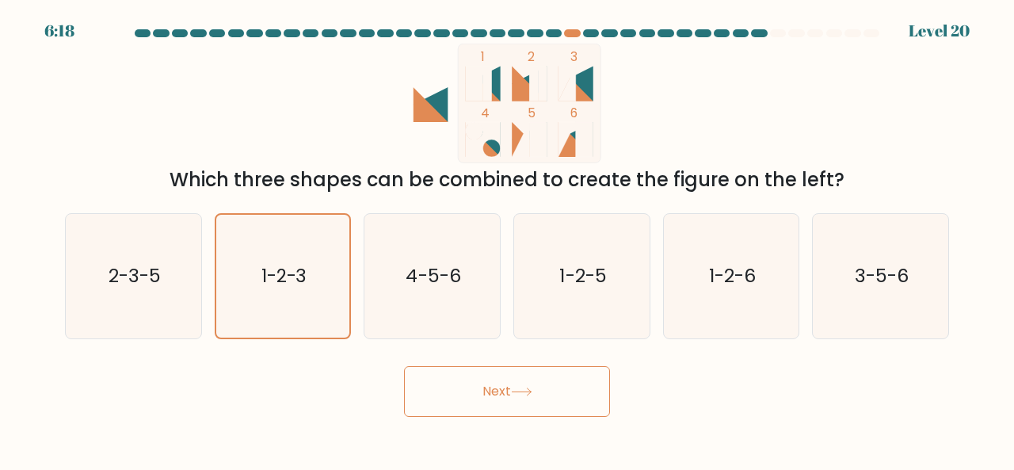
click at [499, 406] on button "Next" at bounding box center [507, 391] width 206 height 51
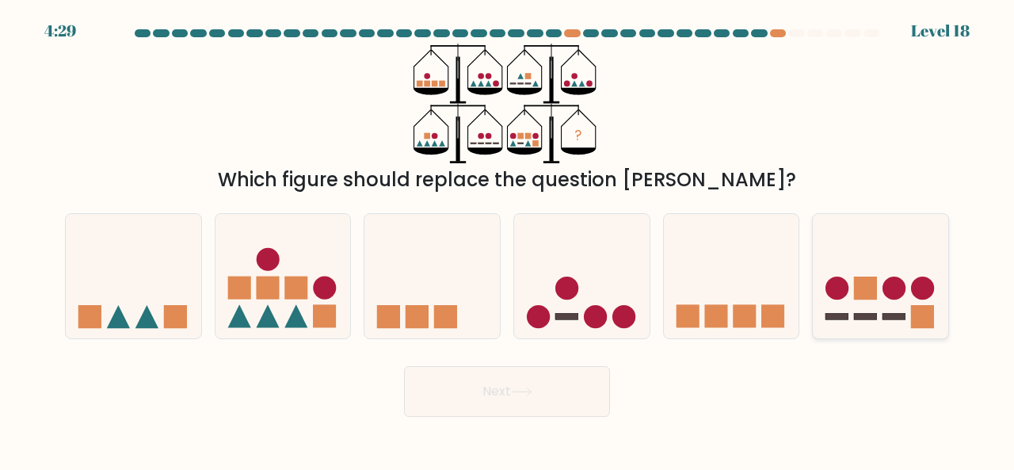
click at [860, 282] on rect at bounding box center [865, 287] width 23 height 23
click at [508, 239] on input "f." at bounding box center [507, 237] width 1 height 4
radio input "true"
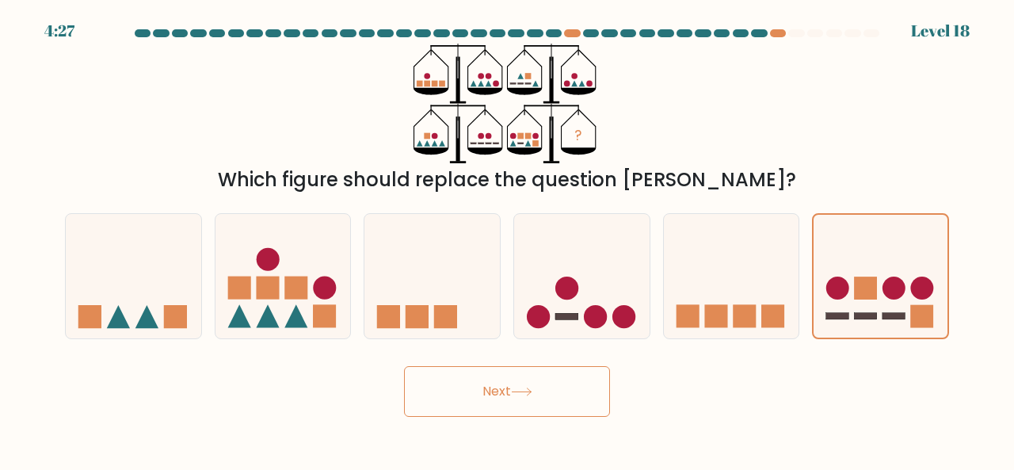
click at [511, 410] on button "Next" at bounding box center [507, 391] width 206 height 51
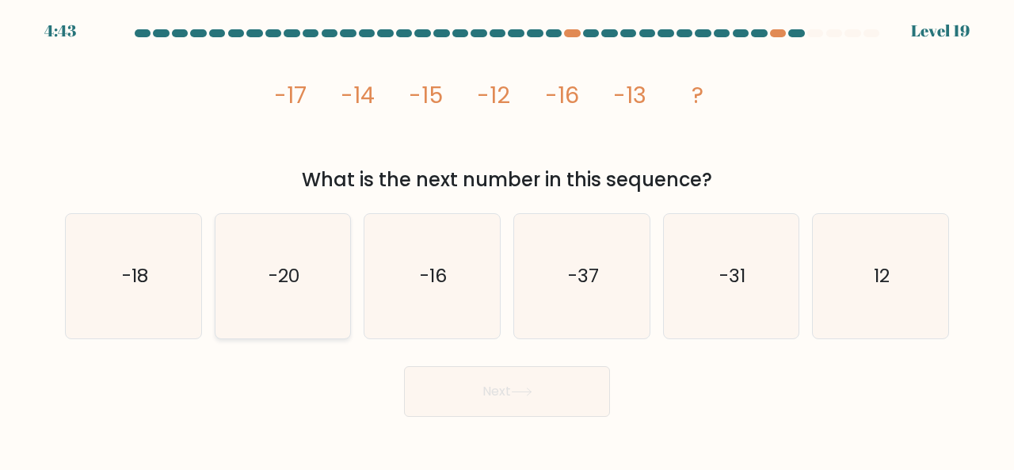
click at [298, 260] on icon "-20" at bounding box center [283, 276] width 124 height 124
click at [507, 239] on input "b. -20" at bounding box center [507, 237] width 1 height 4
radio input "true"
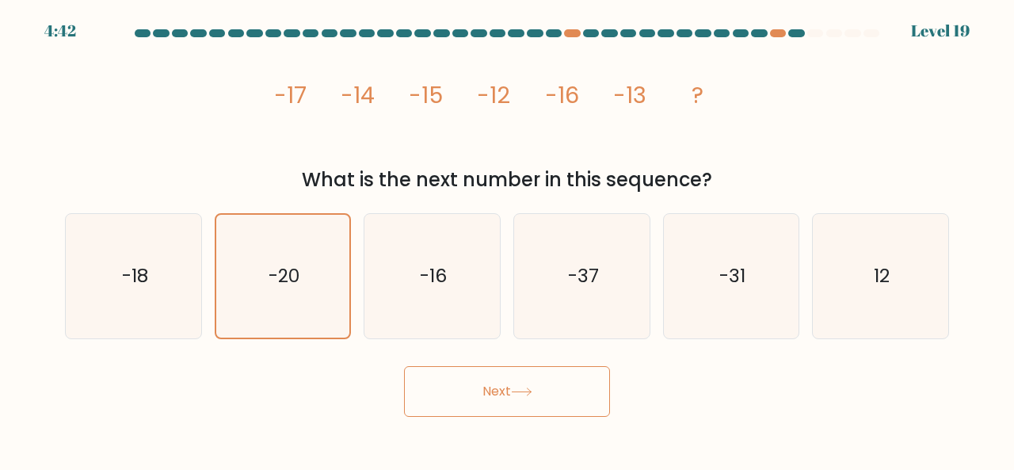
click at [540, 391] on button "Next" at bounding box center [507, 391] width 206 height 51
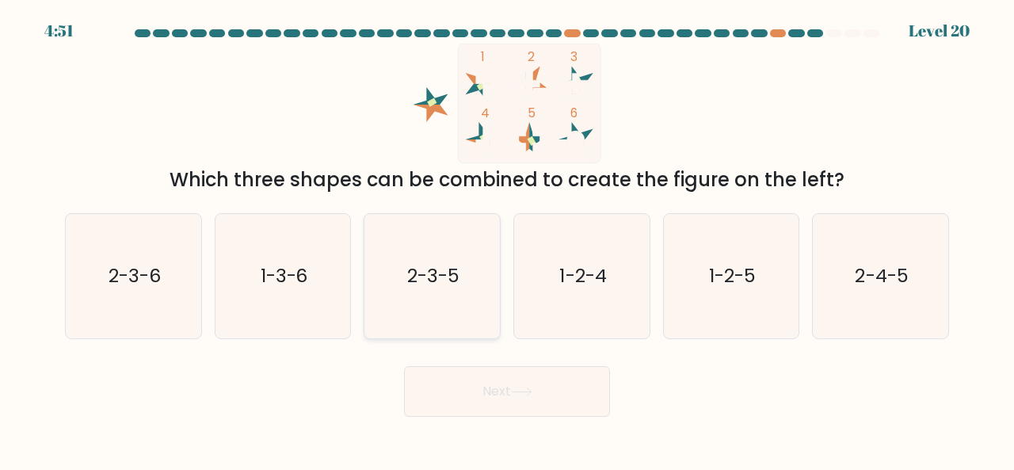
click at [446, 243] on icon "2-3-5" at bounding box center [432, 276] width 124 height 124
click at [507, 239] on input "c. 2-3-5" at bounding box center [507, 237] width 1 height 4
radio input "true"
click at [902, 248] on icon "2-4-5" at bounding box center [880, 276] width 124 height 124
click at [508, 239] on input "f. 2-4-5" at bounding box center [507, 237] width 1 height 4
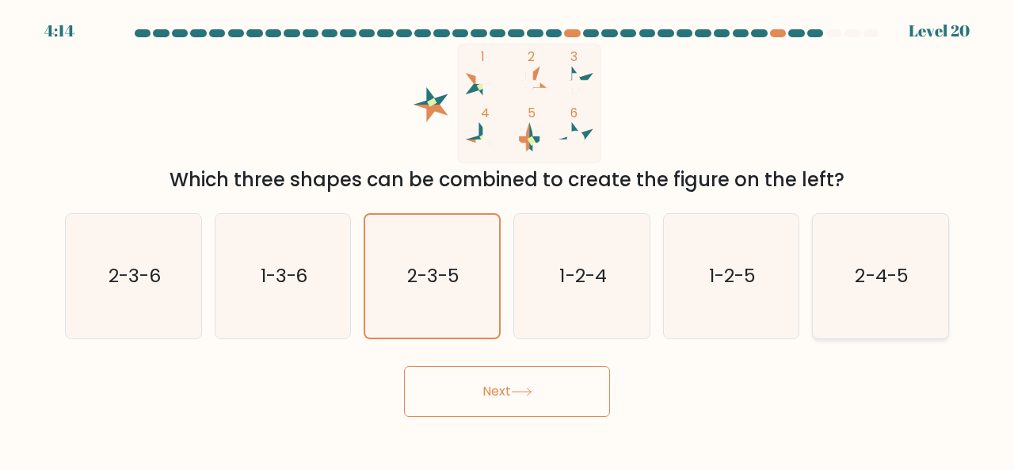
radio input "true"
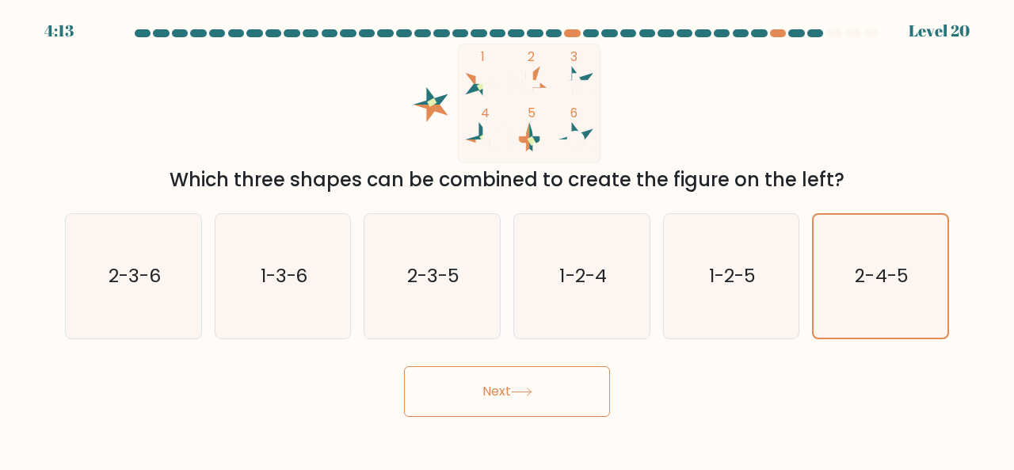
click at [577, 377] on button "Next" at bounding box center [507, 391] width 206 height 51
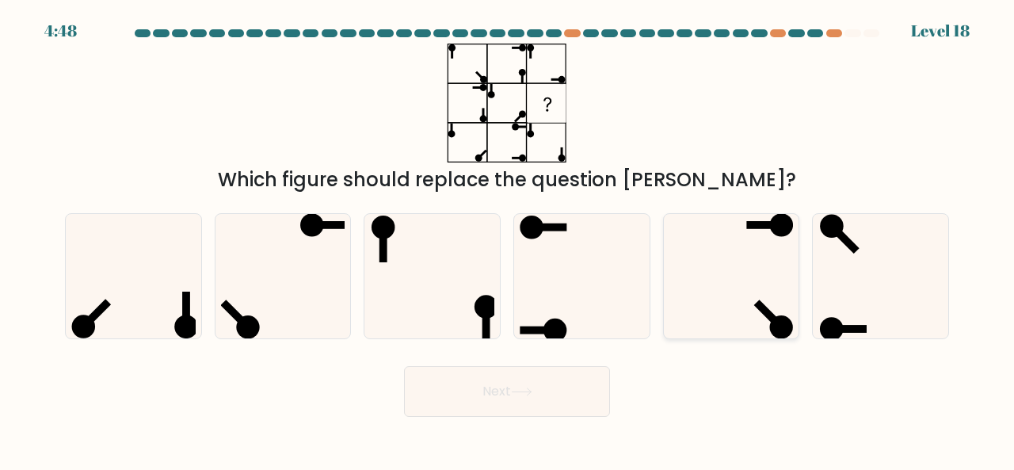
click at [681, 215] on icon at bounding box center [731, 276] width 124 height 124
click at [508, 235] on input "e." at bounding box center [507, 237] width 1 height 4
radio input "true"
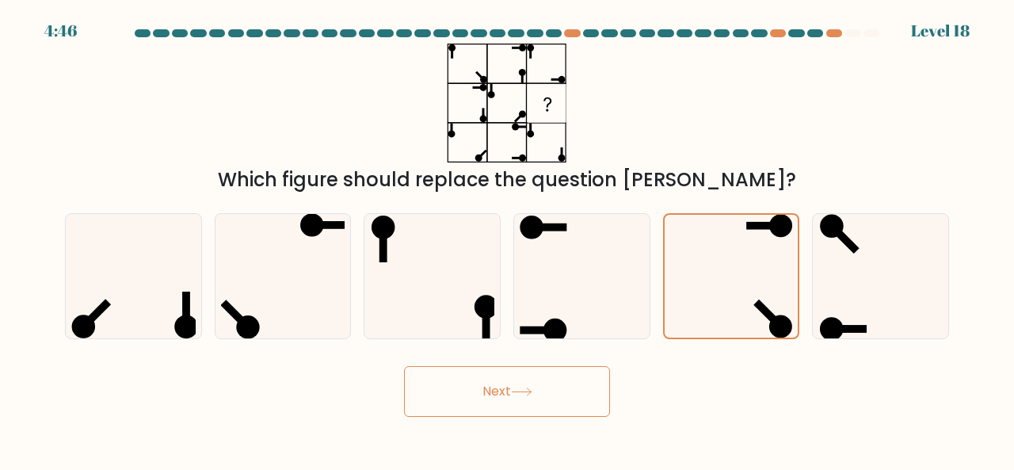
click at [529, 376] on button "Next" at bounding box center [507, 391] width 206 height 51
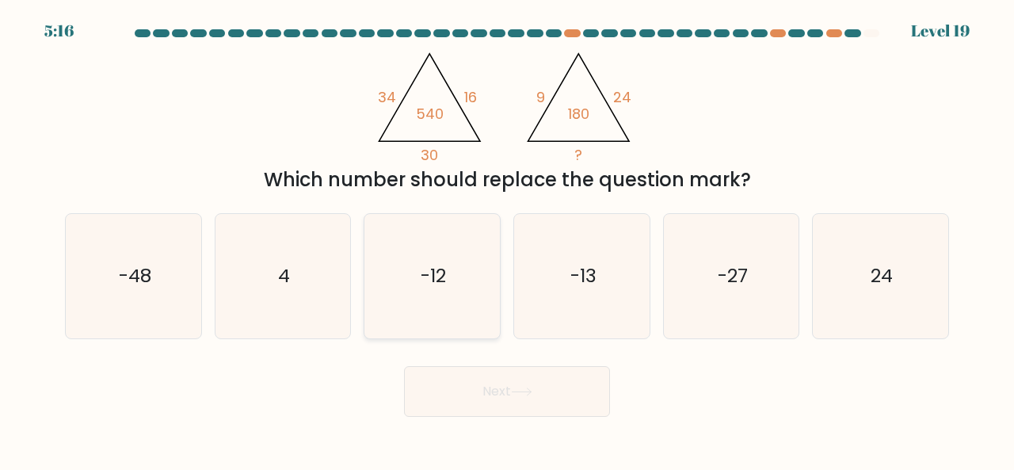
click at [469, 259] on icon "-12" at bounding box center [432, 276] width 124 height 124
click at [507, 239] on input "c. -12" at bounding box center [507, 237] width 1 height 4
radio input "true"
click at [557, 370] on button "Next" at bounding box center [507, 391] width 206 height 51
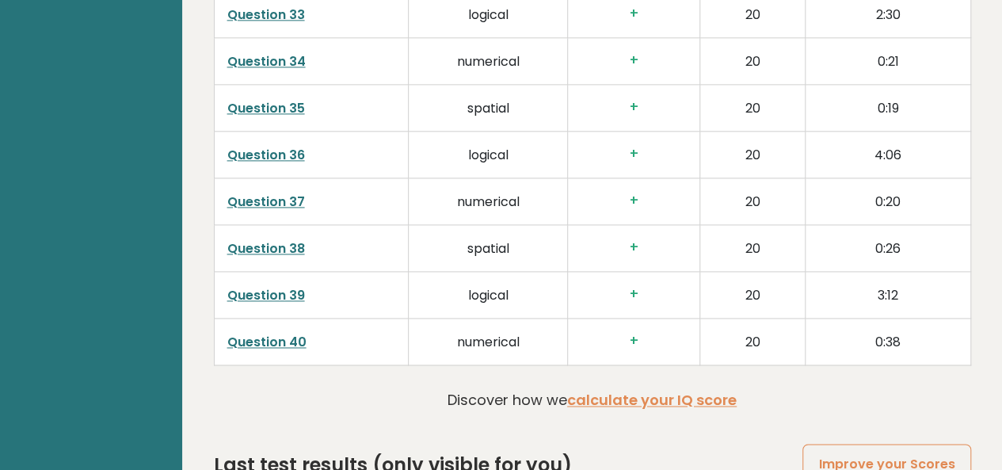
scroll to position [4133, 0]
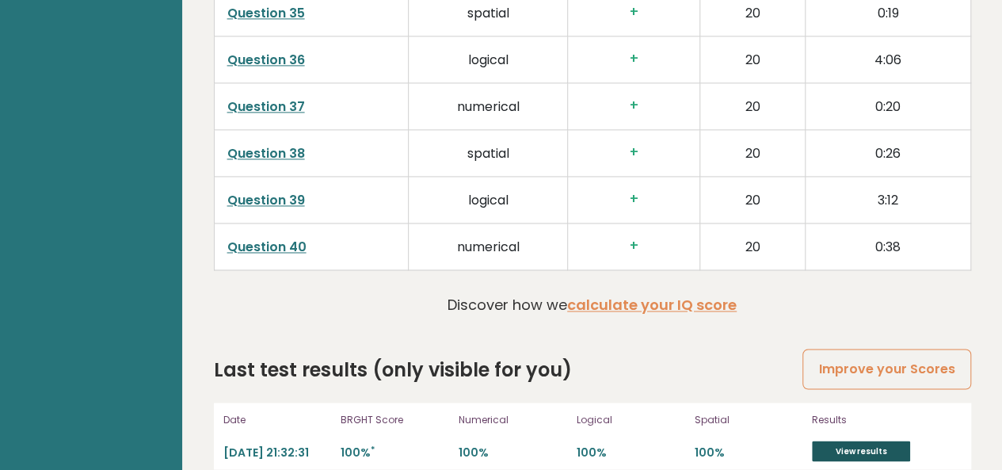
click at [891, 440] on link "View results" at bounding box center [861, 450] width 98 height 21
